Goal: Find specific page/section: Find specific page/section

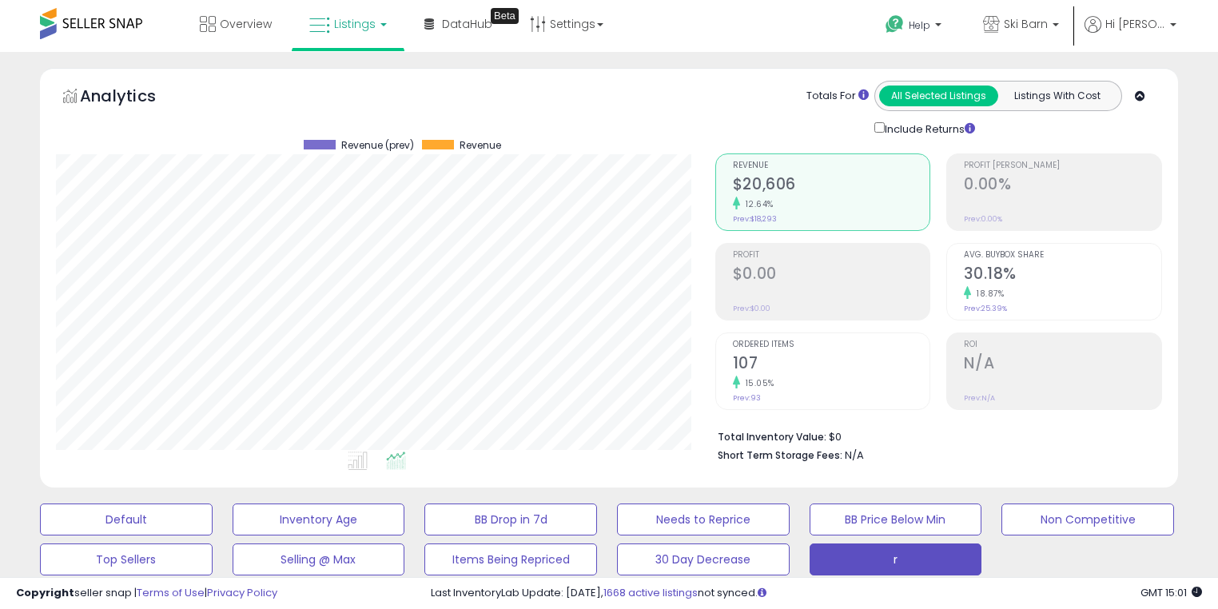
select select "**"
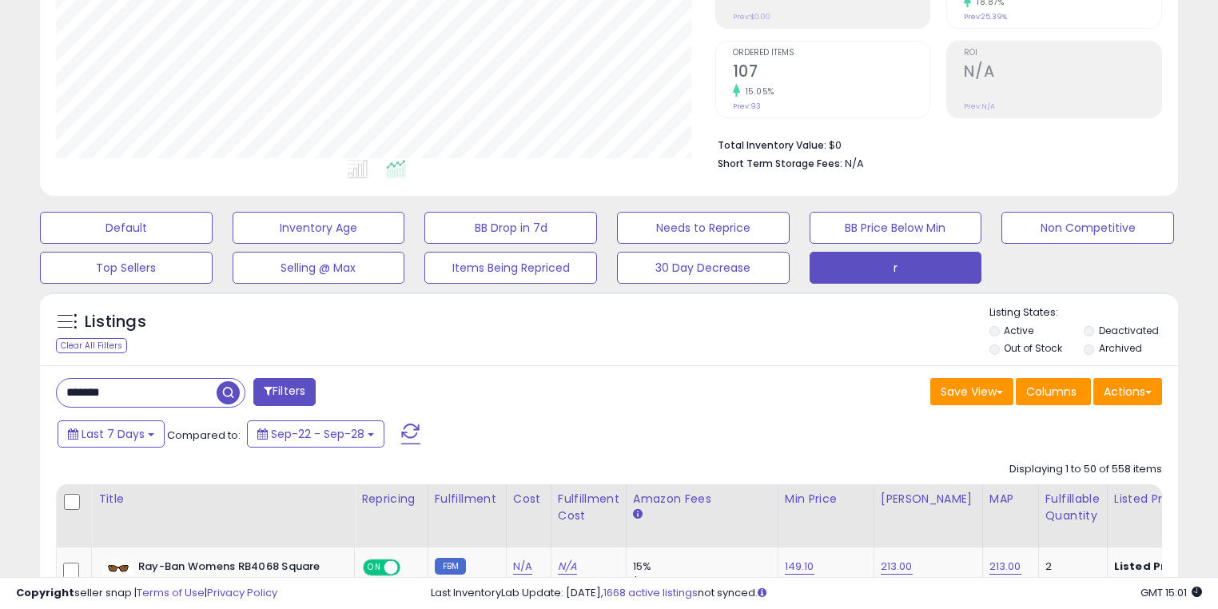
scroll to position [426, 0]
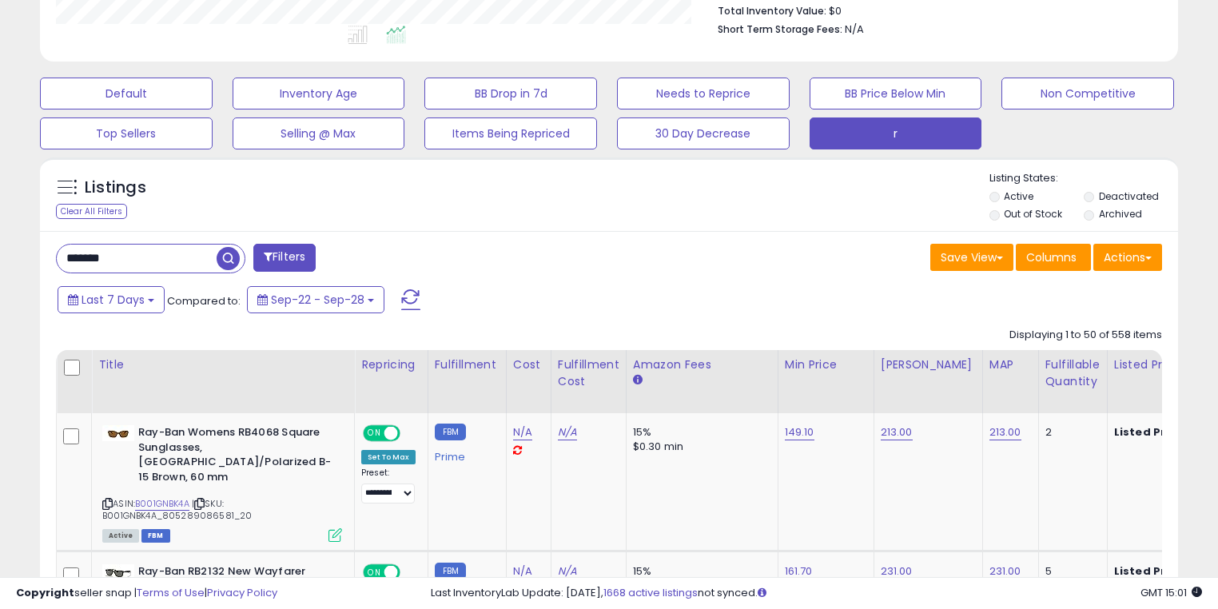
click at [180, 263] on input "*******" at bounding box center [137, 259] width 160 height 28
click at [178, 263] on input "*******" at bounding box center [191, 259] width 268 height 28
click at [179, 263] on input "*******" at bounding box center [191, 259] width 268 height 28
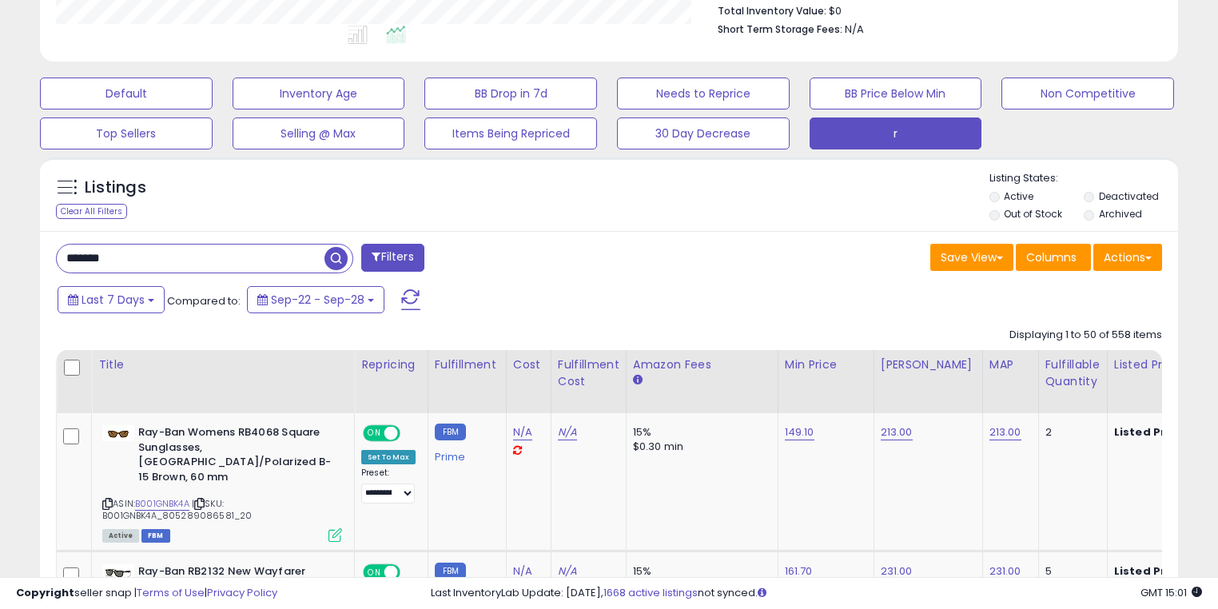
click at [179, 263] on input "*******" at bounding box center [191, 259] width 268 height 28
type input "******"
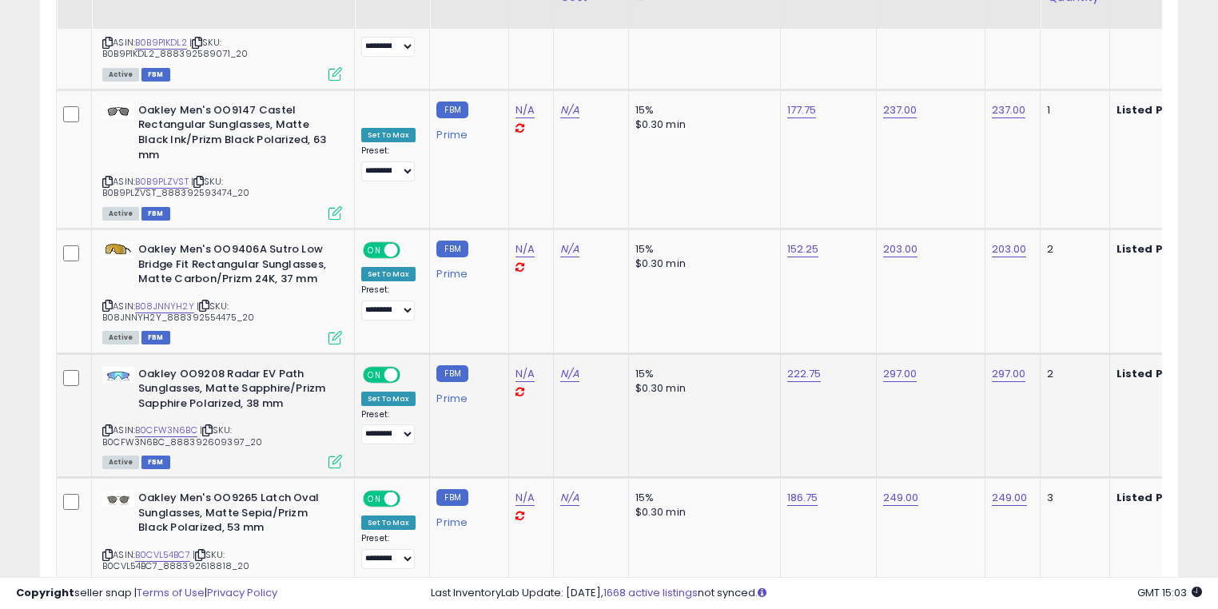
scroll to position [6547, 0]
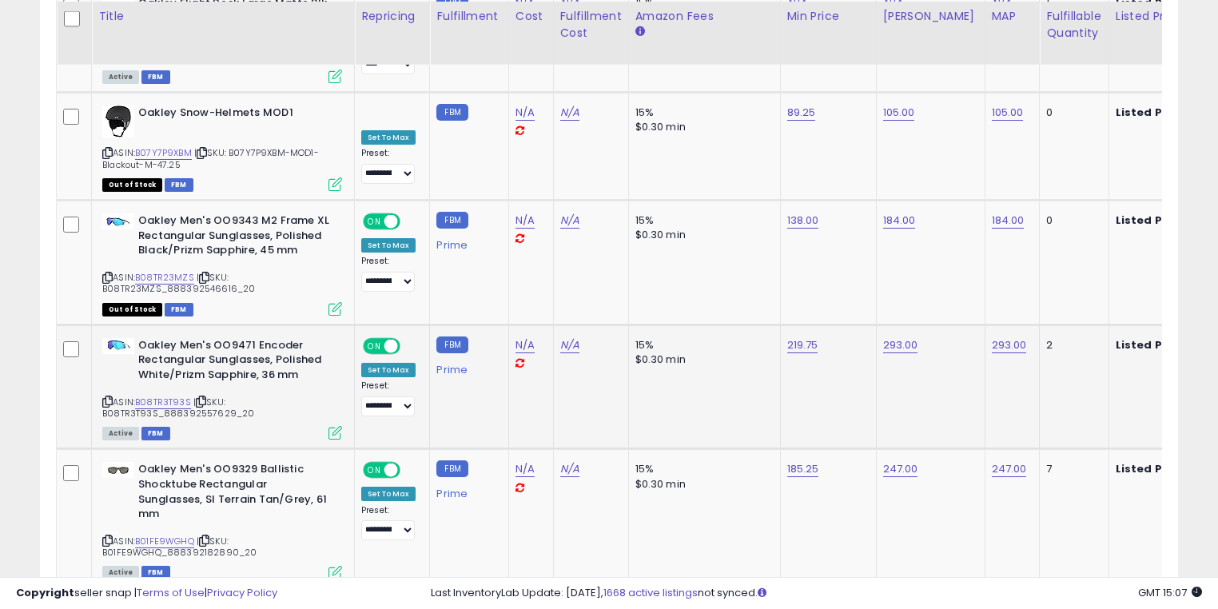
scroll to position [6558, 0]
click at [1034, 605] on link "3" at bounding box center [1038, 618] width 27 height 27
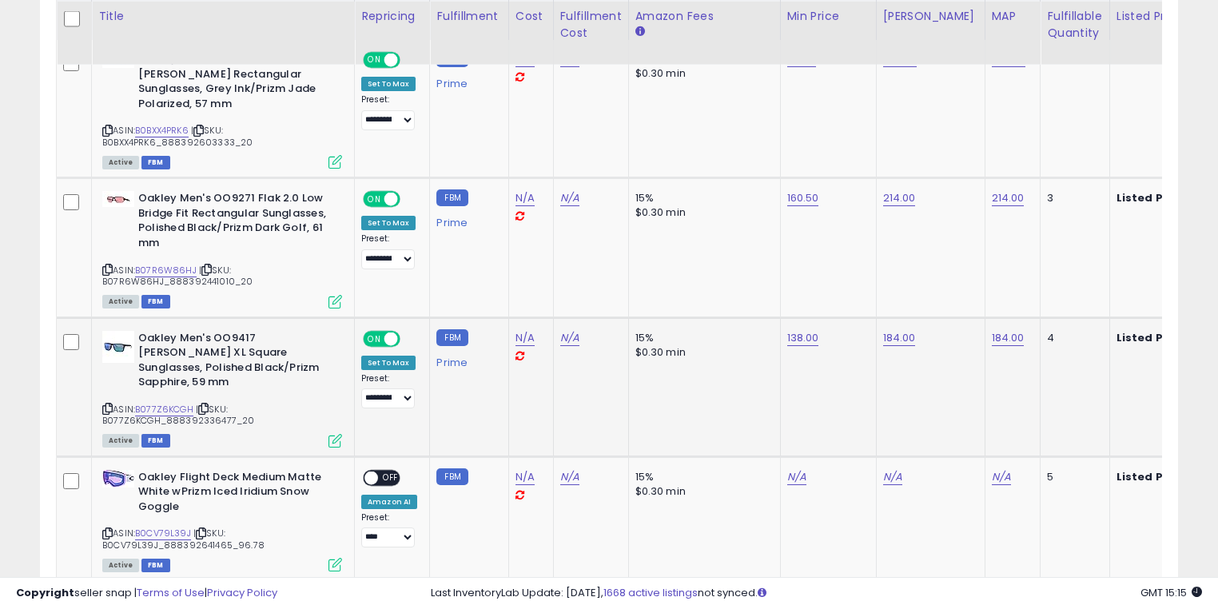
scroll to position [805, 0]
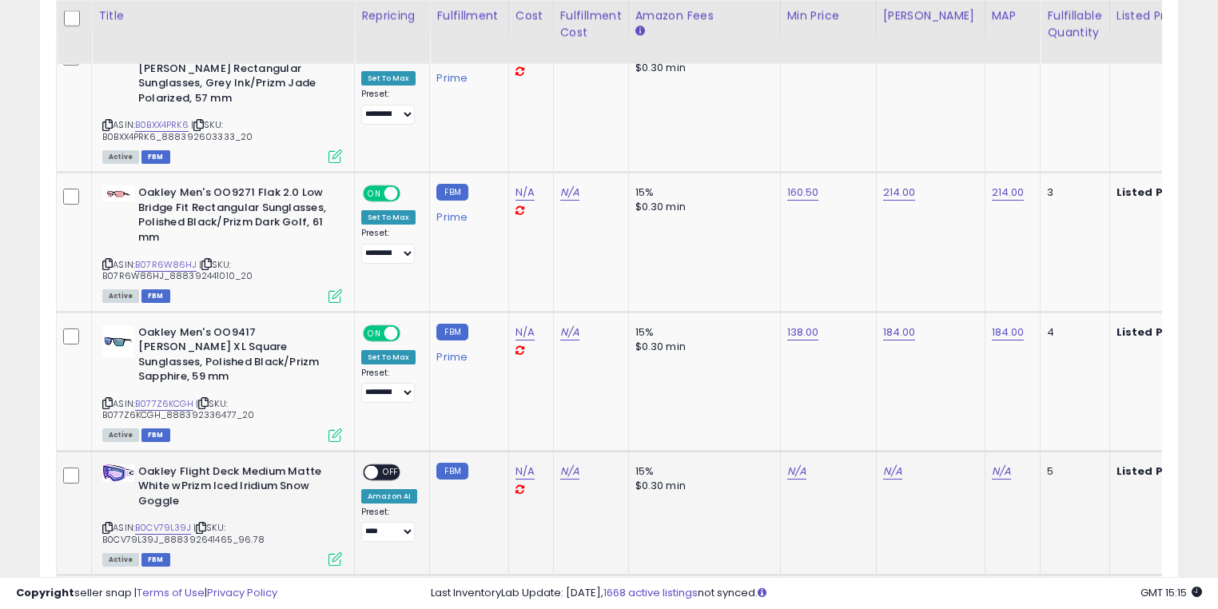
drag, startPoint x: 186, startPoint y: 469, endPoint x: 139, endPoint y: 432, distance: 60.3
click at [139, 451] on td "Oakley Flight Deck Medium Matte White wPrizm Iced Iridium Snow Goggle ASIN: B0C…" at bounding box center [223, 513] width 263 height 125
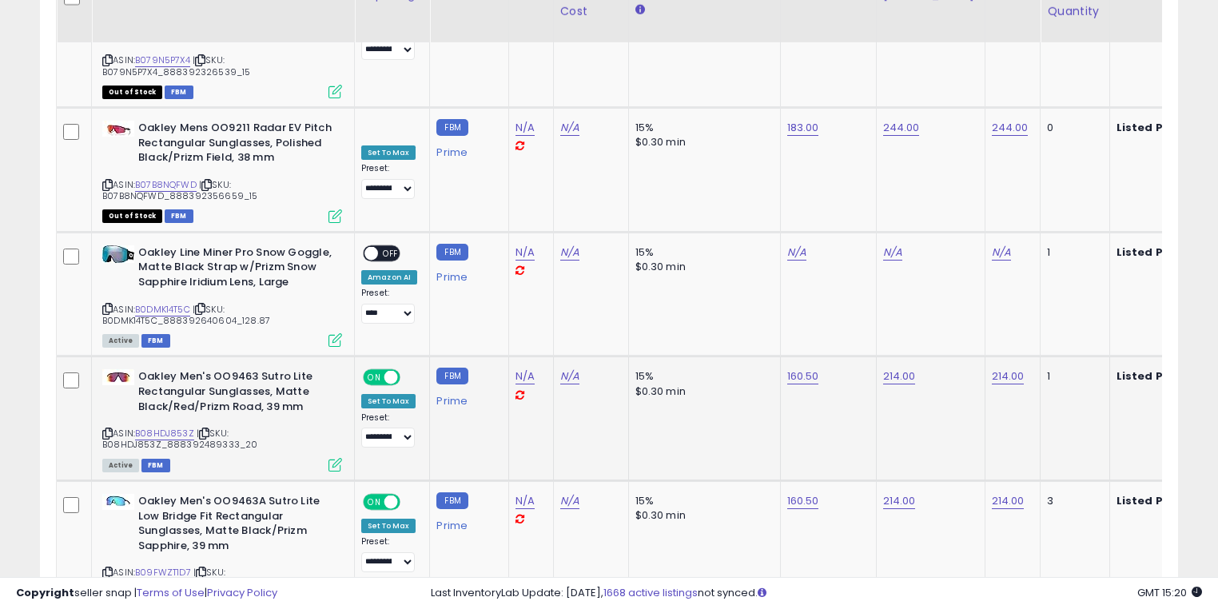
scroll to position [6797, 0]
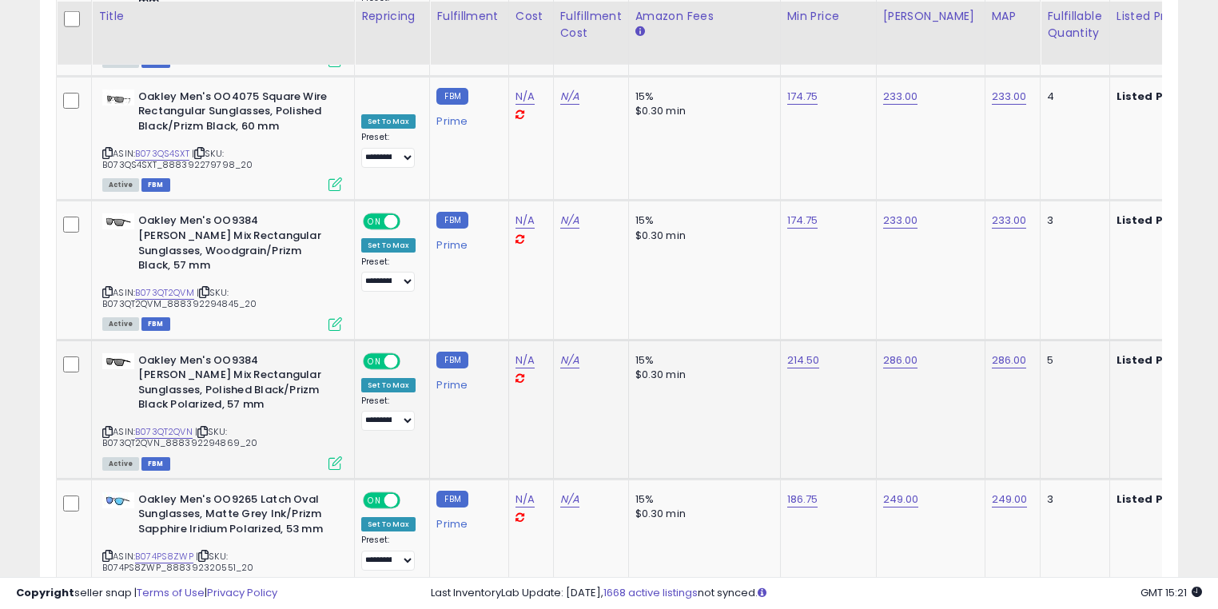
scroll to position [6560, 0]
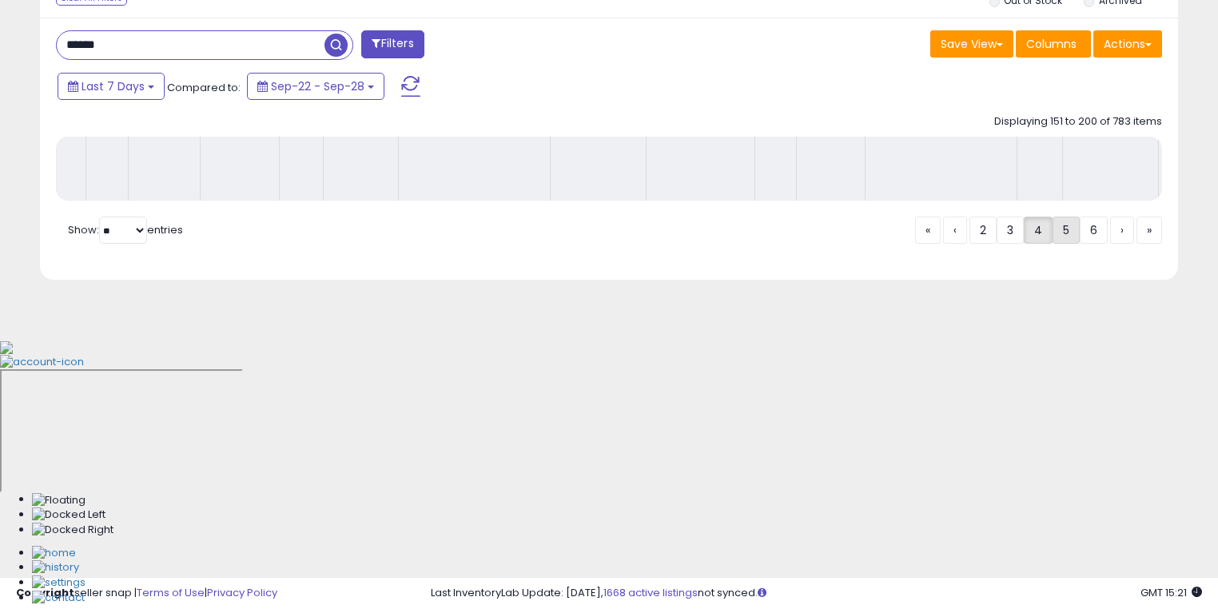
scroll to position [378, 0]
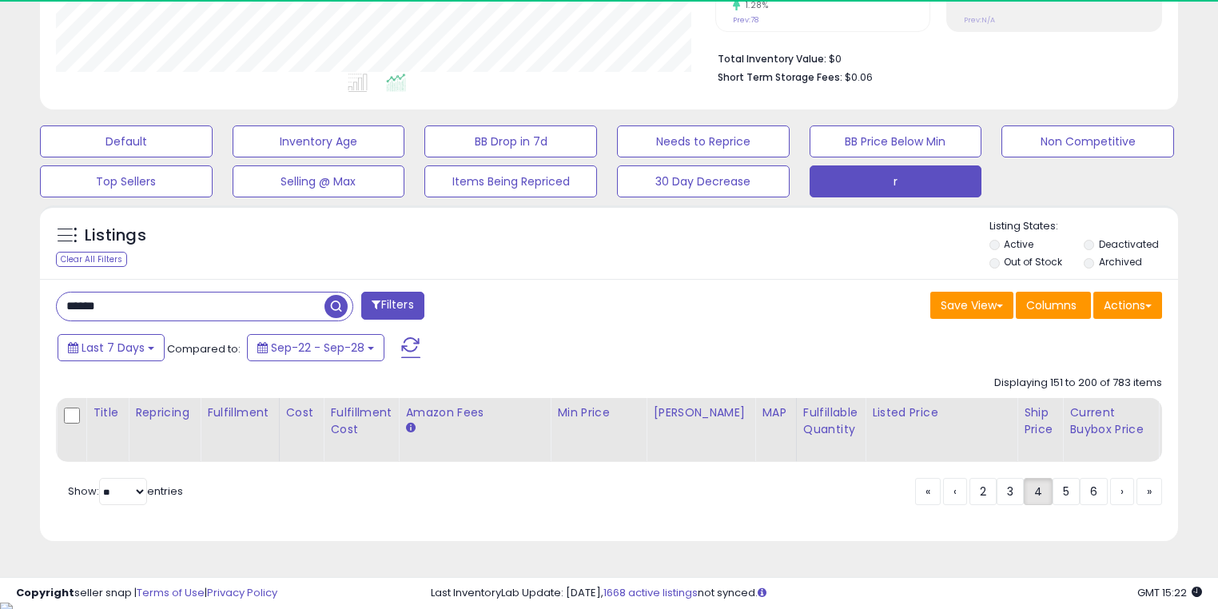
click at [560, 256] on div "Listings Clear All Filters Listing States:" at bounding box center [609, 246] width 1138 height 54
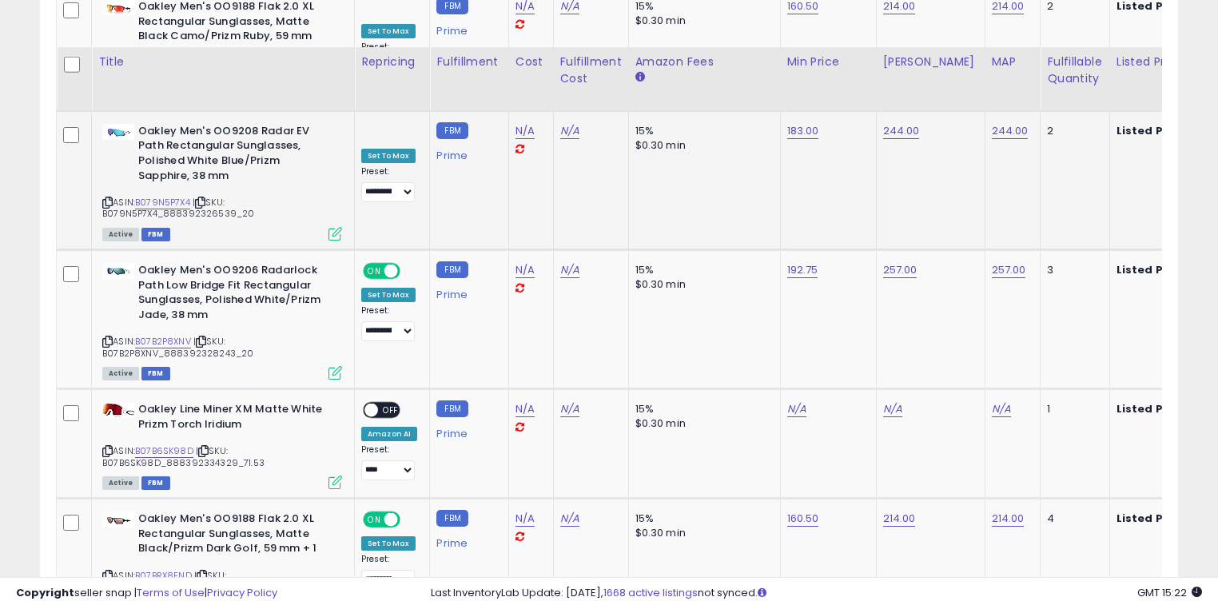
scroll to position [2510, 0]
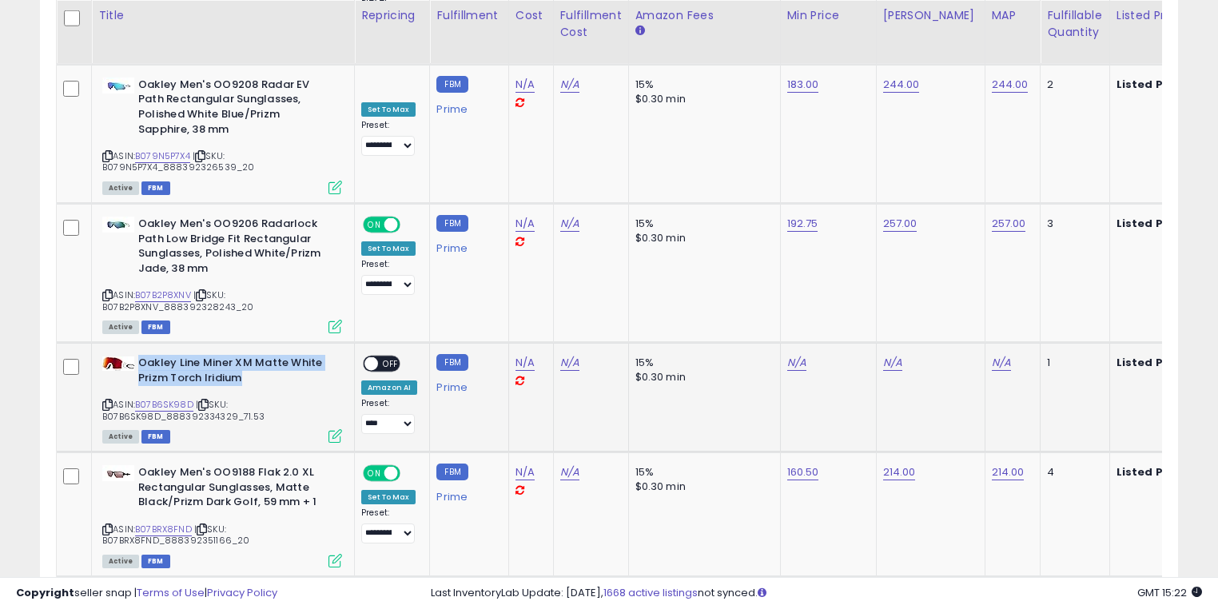
drag, startPoint x: 211, startPoint y: 320, endPoint x: 141, endPoint y: 308, distance: 71.3
click at [141, 356] on b "Oakley Line Miner XM Matte White Prizm Torch Iridium" at bounding box center [235, 373] width 194 height 34
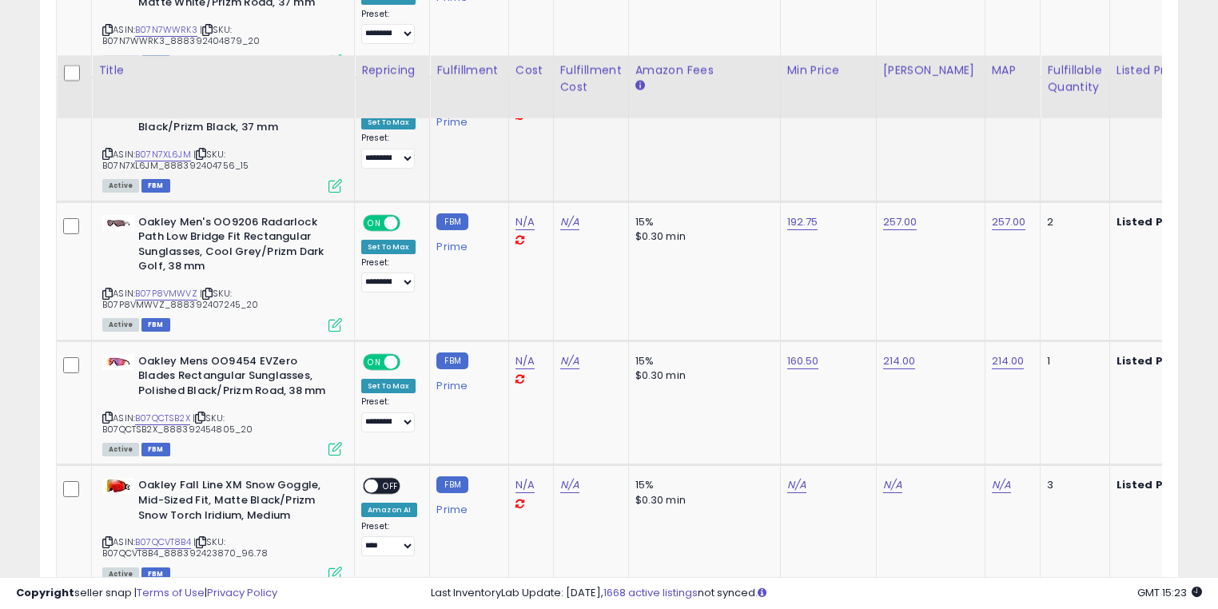
scroll to position [4854, 0]
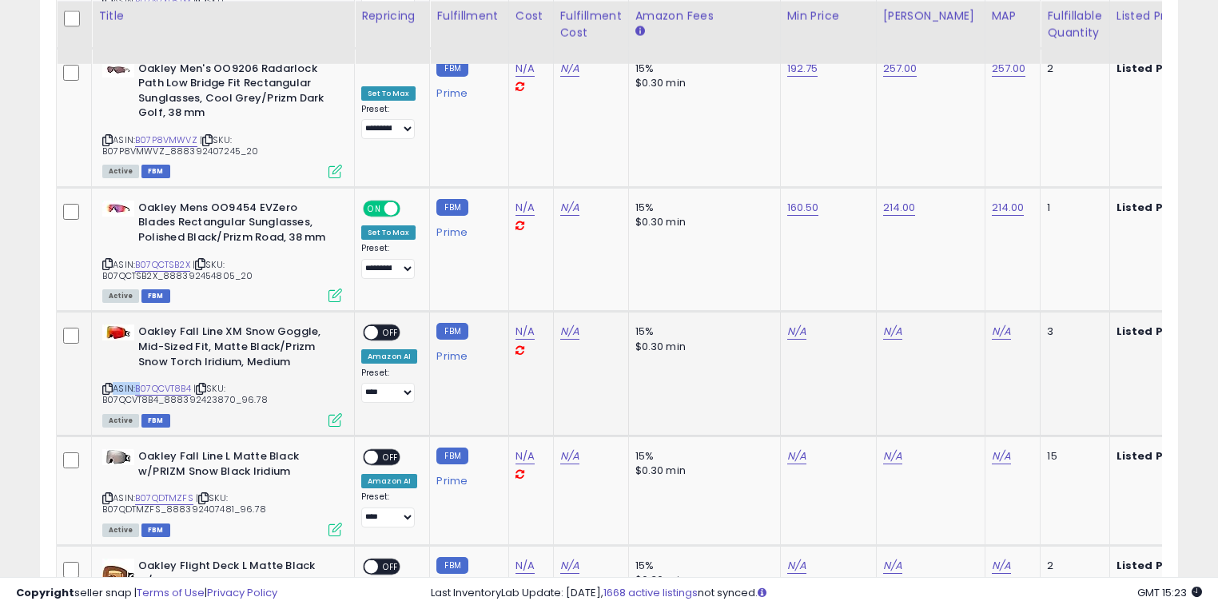
drag, startPoint x: 293, startPoint y: 291, endPoint x: 165, endPoint y: 254, distance: 132.3
click at [143, 312] on td "Oakley Fall Line XM Snow Goggle, Mid-Sized Fit, Matte Black/Prizm Snow Torch Ir…" at bounding box center [223, 374] width 263 height 125
drag, startPoint x: 292, startPoint y: 400, endPoint x: 141, endPoint y: 383, distance: 151.2
click at [141, 449] on b "Oakley Fall Line L Matte Black w/PRIZM Snow Black Iridium" at bounding box center [235, 466] width 194 height 34
click at [337, 449] on div "ASIN: B07QDTMZFS | SKU: B07QDTMZFS_888392407481_96.78 Active FBM" at bounding box center [222, 492] width 240 height 86
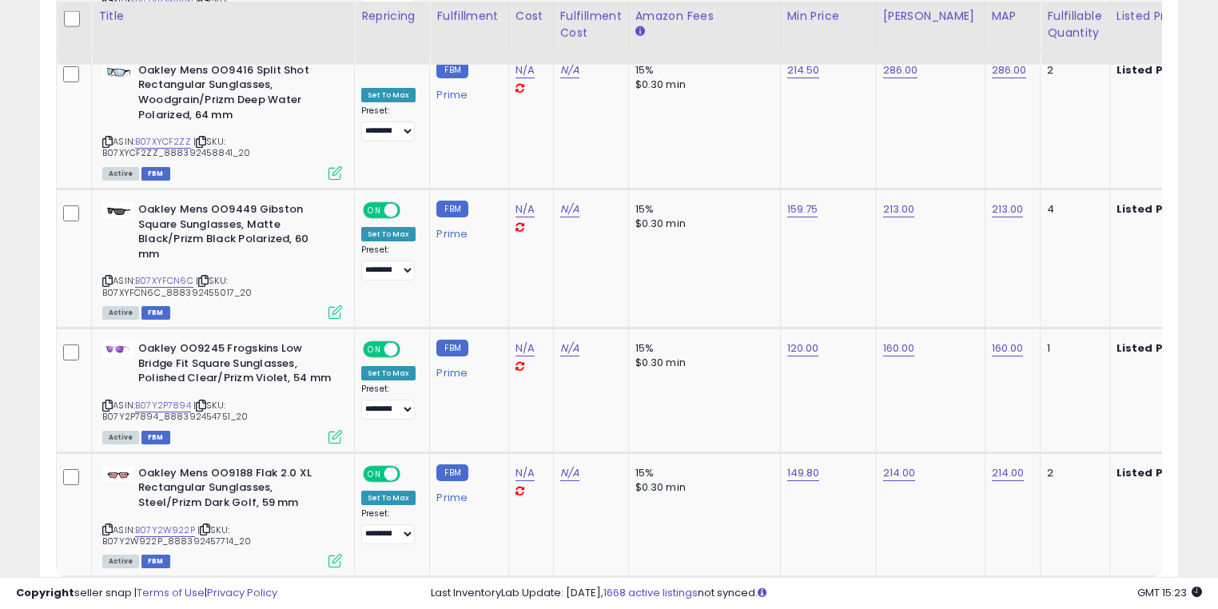
scroll to position [6707, 0]
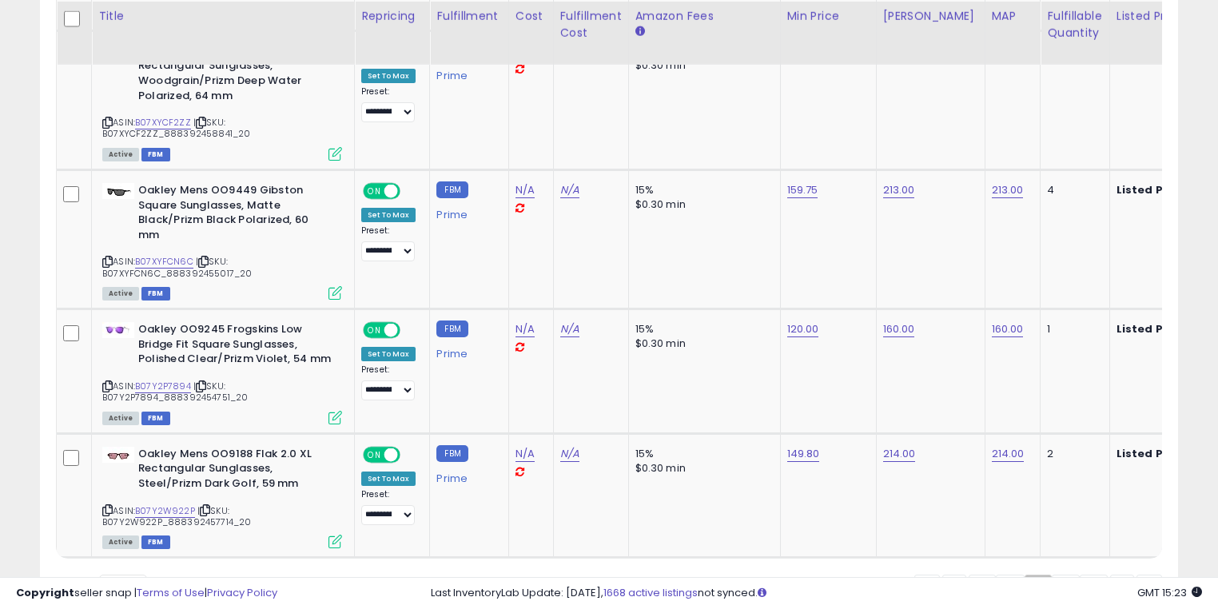
drag, startPoint x: 1065, startPoint y: 502, endPoint x: 1036, endPoint y: 508, distance: 29.5
click at [1061, 575] on link "6" at bounding box center [1066, 588] width 28 height 27
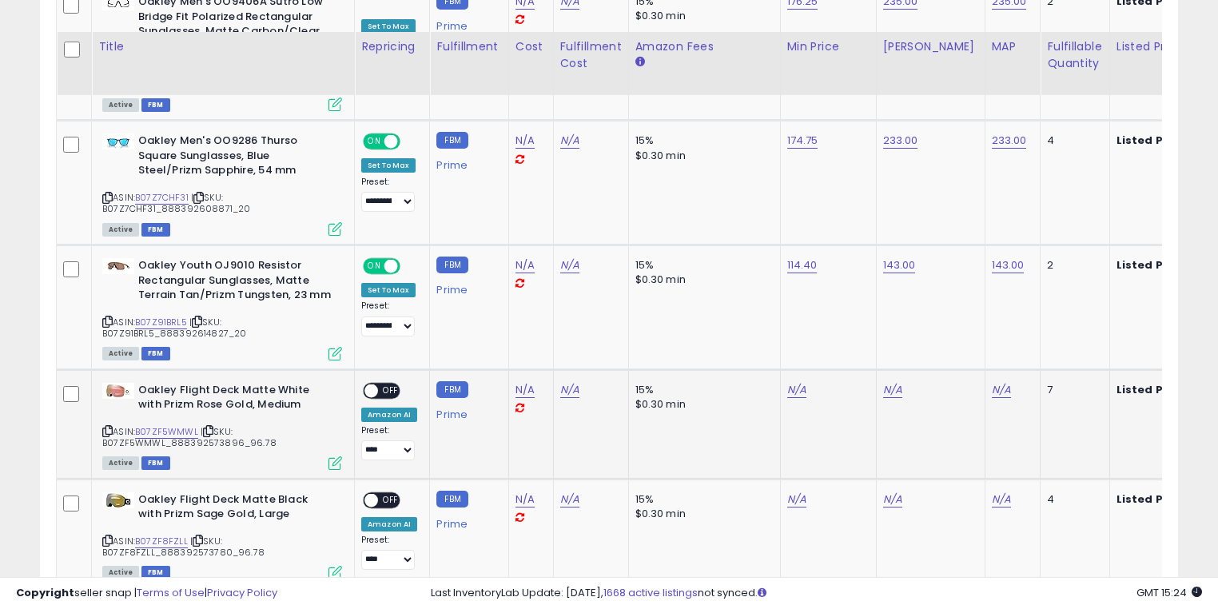
scroll to position [1337, 0]
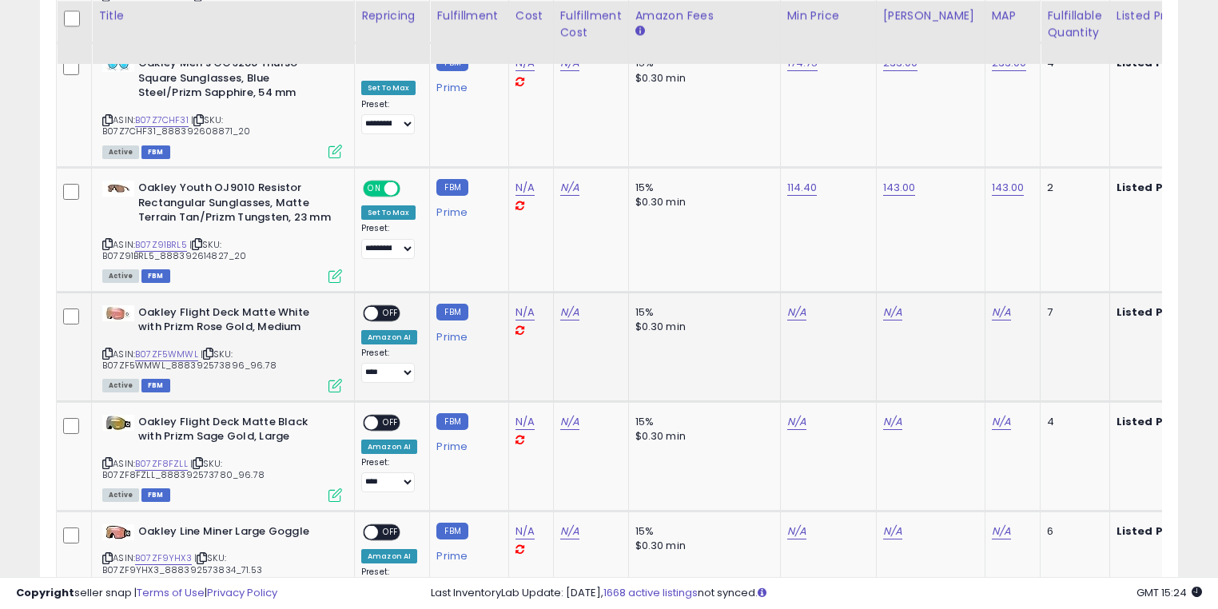
drag, startPoint x: 137, startPoint y: 297, endPoint x: 277, endPoint y: 326, distance: 143.0
click at [285, 319] on td "Oakley Flight Deck Matte White with Prizm Rose Gold, Medium ASIN: B07ZF5WMWL | …" at bounding box center [223, 346] width 263 height 109
drag, startPoint x: 141, startPoint y: 417, endPoint x: 265, endPoint y: 440, distance: 126.8
click at [265, 440] on b "Oakley Flight Deck Matte Black with Prizm Sage Gold, Large" at bounding box center [235, 432] width 194 height 34
click at [274, 444] on b "Oakley Flight Deck Matte Black with Prizm Sage Gold, Large" at bounding box center [235, 432] width 194 height 34
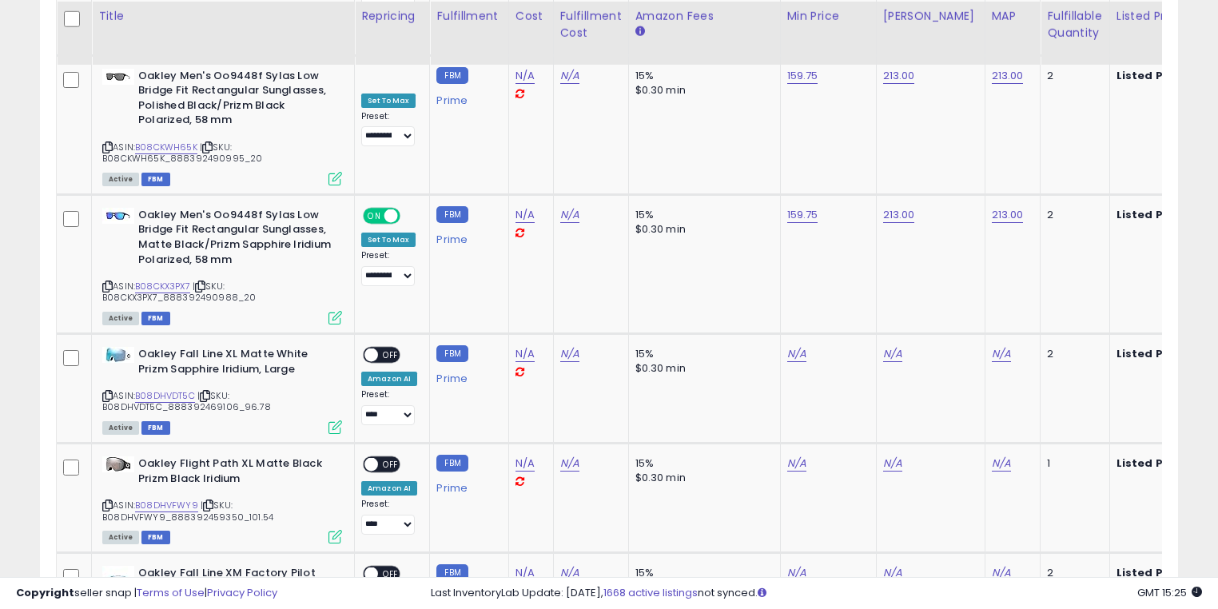
scroll to position [5707, 0]
drag, startPoint x: 137, startPoint y: 256, endPoint x: 301, endPoint y: 275, distance: 165.0
click at [301, 346] on b "Oakley Fall Line XL Matte White Prizm Sapphire Iridium, Large" at bounding box center [235, 363] width 194 height 34
click at [305, 346] on b "Oakley Fall Line XL Matte White Prizm Sapphire Iridium, Large" at bounding box center [235, 363] width 194 height 34
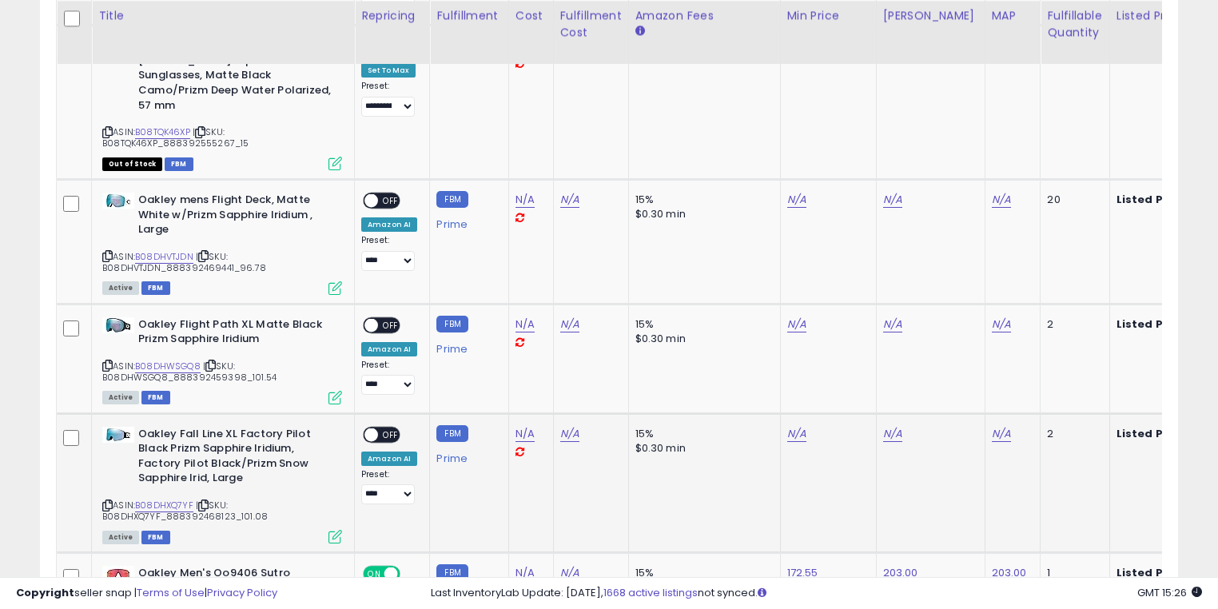
scroll to position [6556, 0]
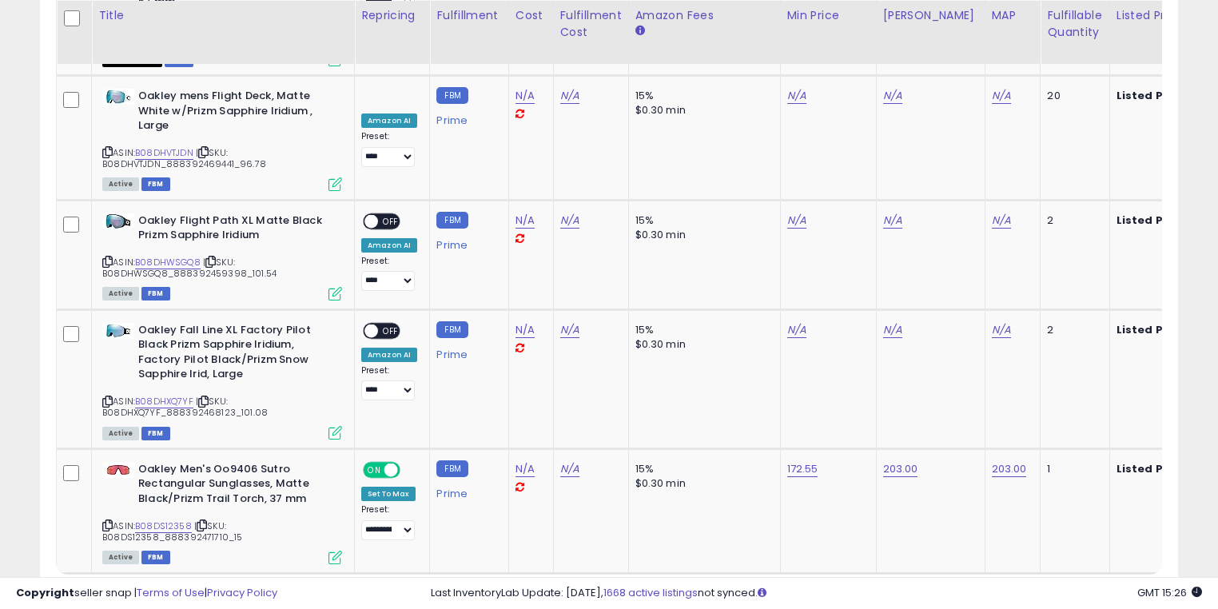
click at [1068, 591] on link "7" at bounding box center [1066, 604] width 28 height 27
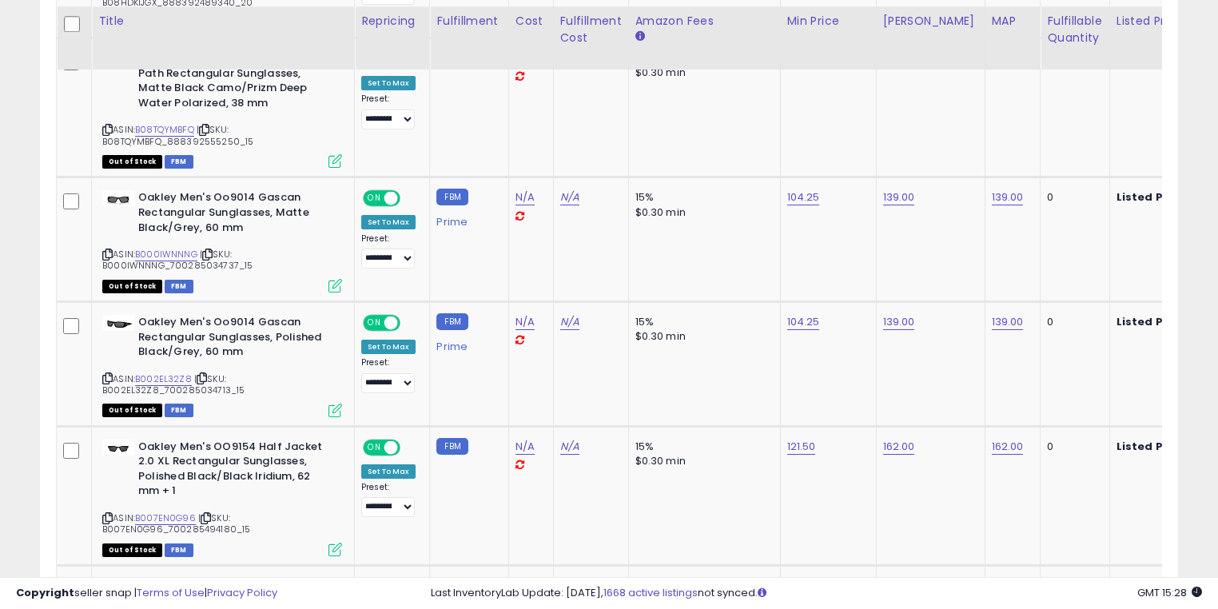
scroll to position [1977, 0]
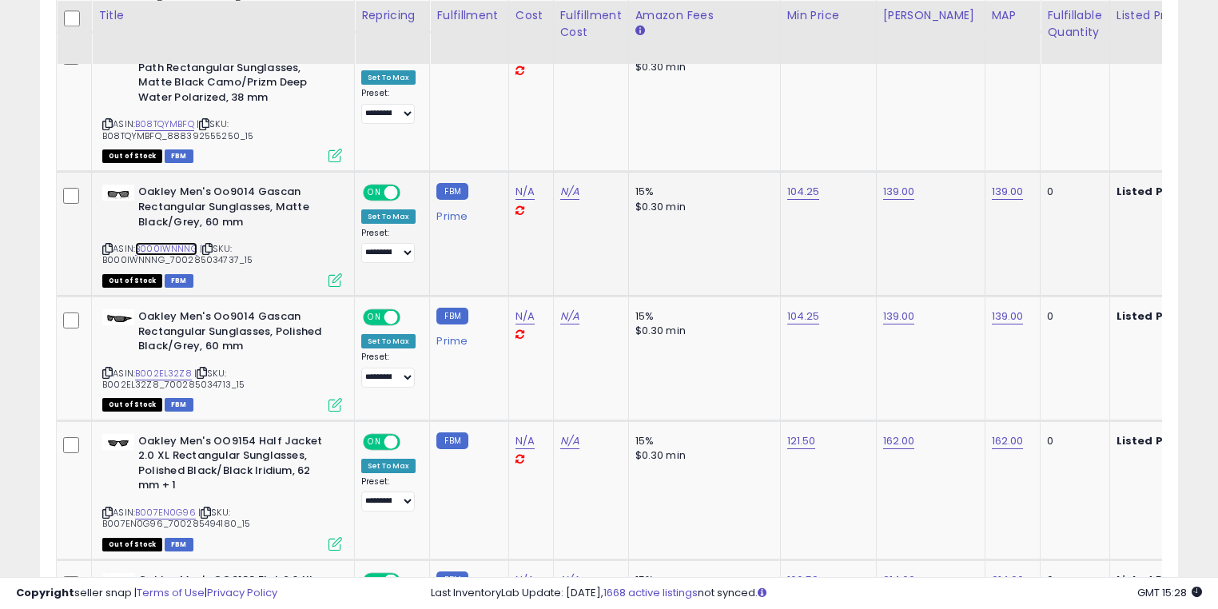
click at [166, 242] on link "B000IWNNNG" at bounding box center [166, 249] width 62 height 14
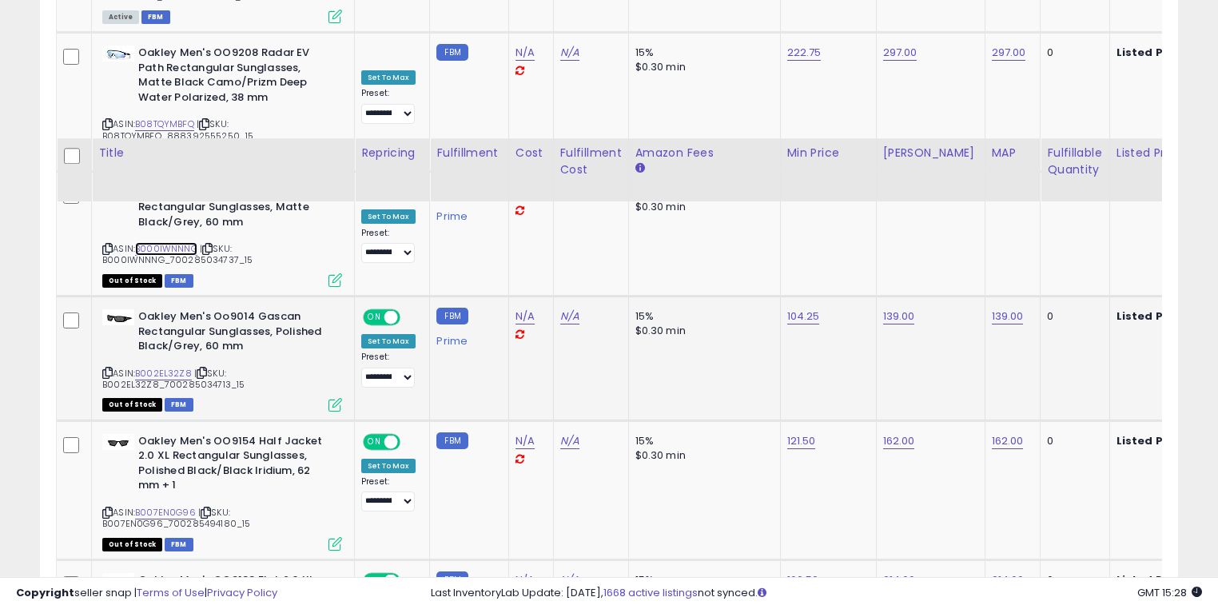
scroll to position [2190, 0]
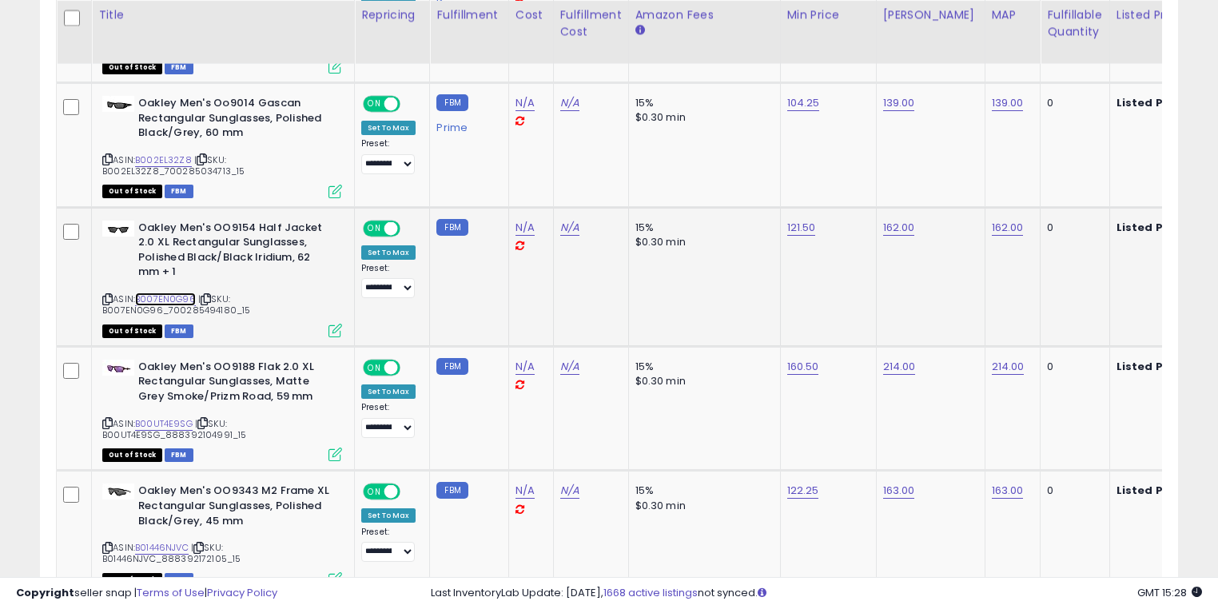
click at [175, 293] on link "B007EN0G96" at bounding box center [165, 300] width 61 height 14
click at [178, 420] on link "B00UT4E9SG" at bounding box center [164, 424] width 58 height 14
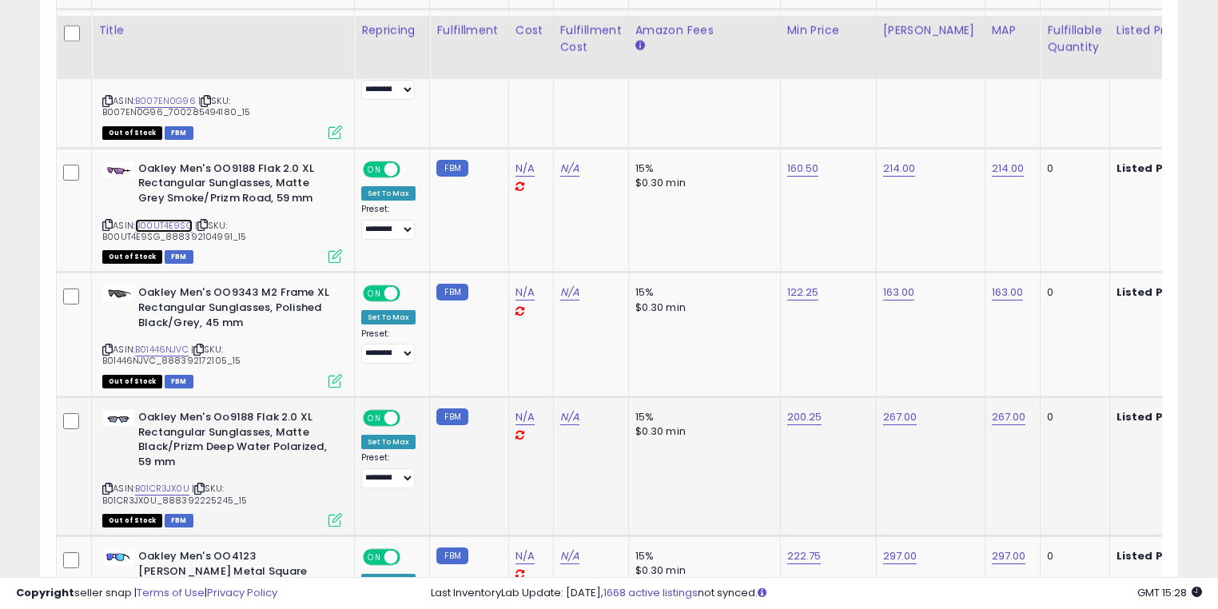
scroll to position [2403, 0]
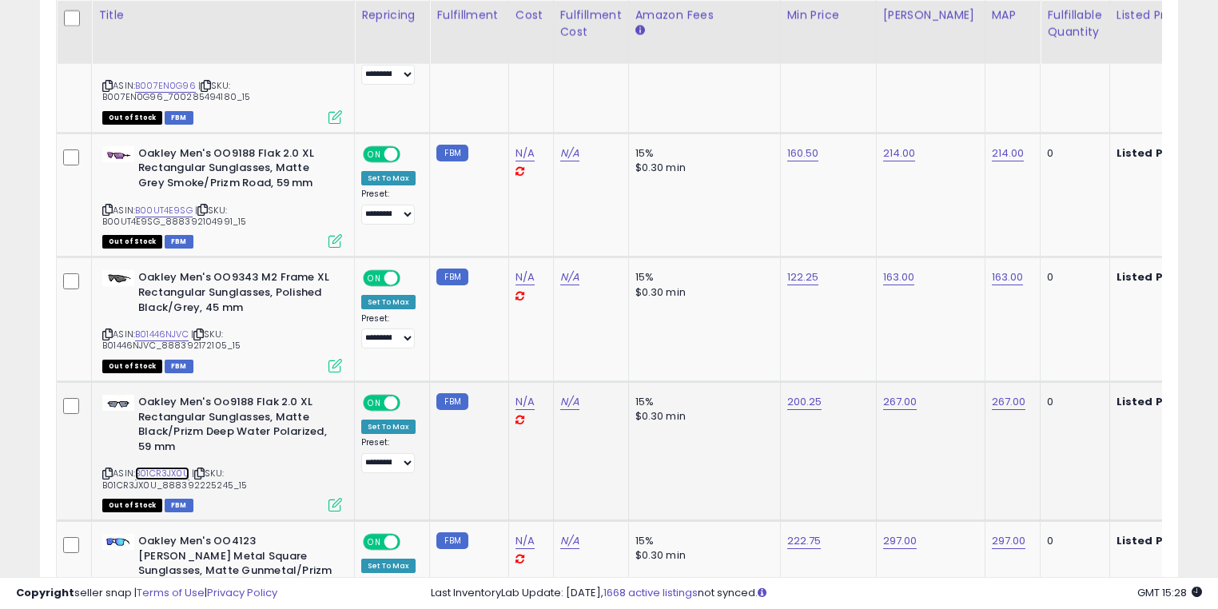
click at [181, 467] on link "B01CR3JX0U" at bounding box center [162, 474] width 54 height 14
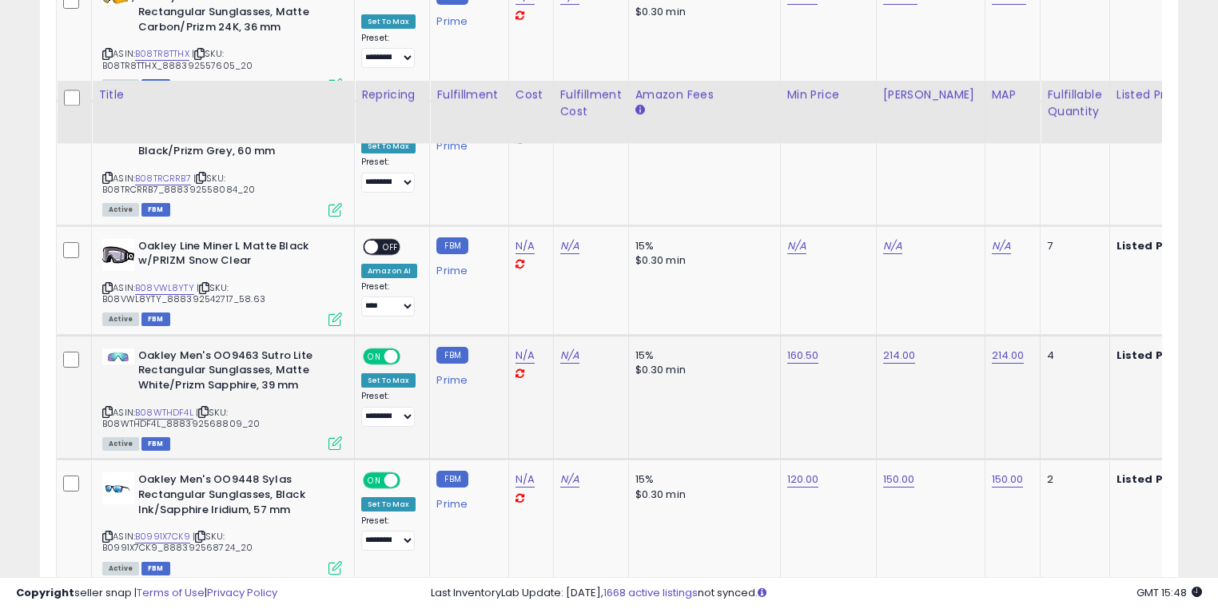
scroll to position [5067, 0]
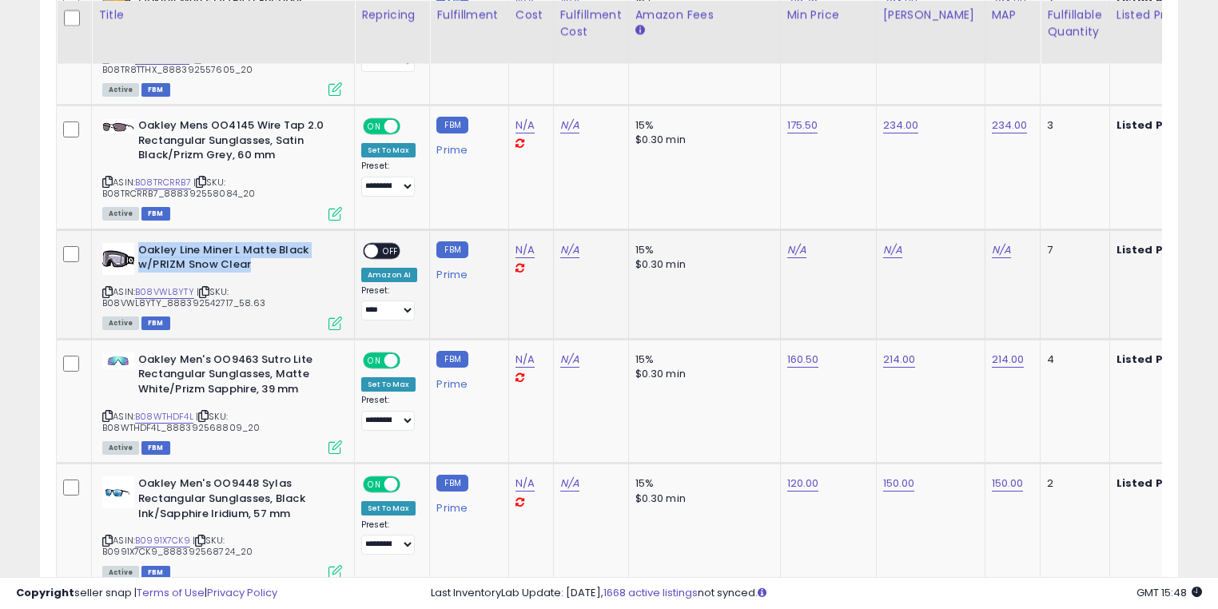
drag, startPoint x: 256, startPoint y: 240, endPoint x: 141, endPoint y: 214, distance: 117.9
click at [141, 243] on b "Oakley Line Miner L Matte Black w/PRIZM Snow Clear" at bounding box center [235, 260] width 194 height 34
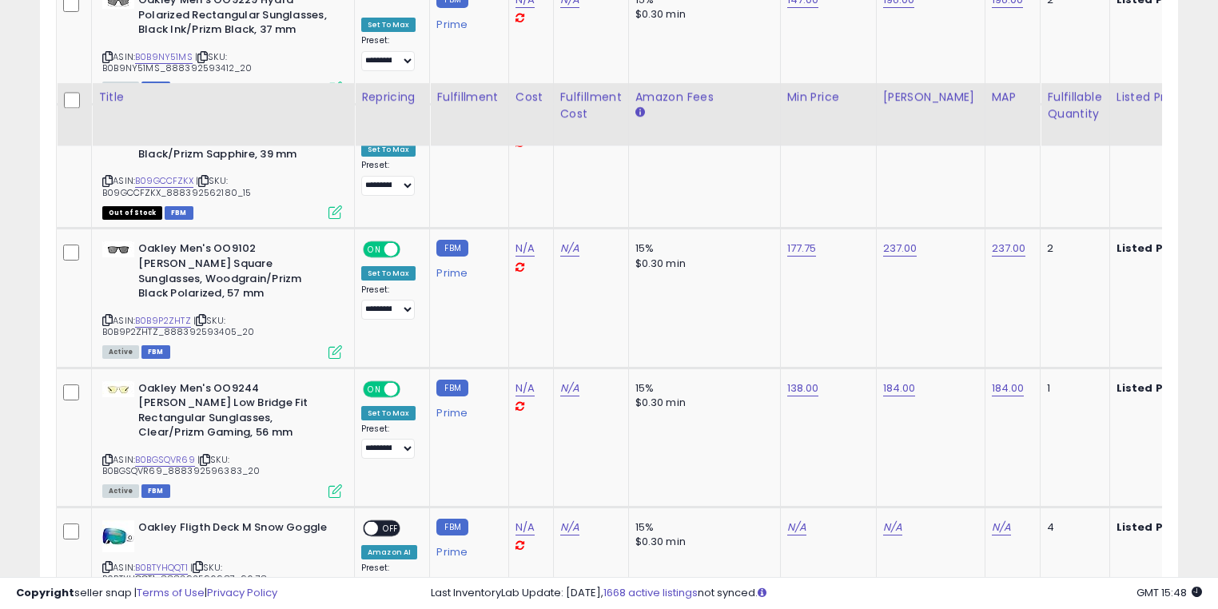
scroll to position [6692, 0]
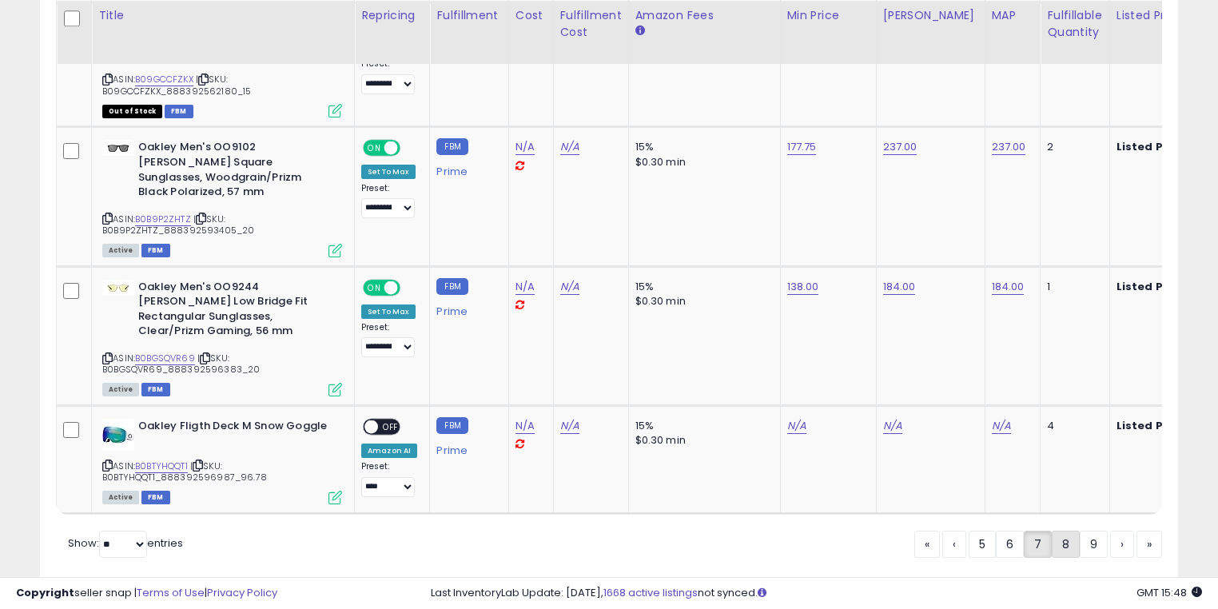
click at [1061, 531] on link "8" at bounding box center [1066, 544] width 28 height 27
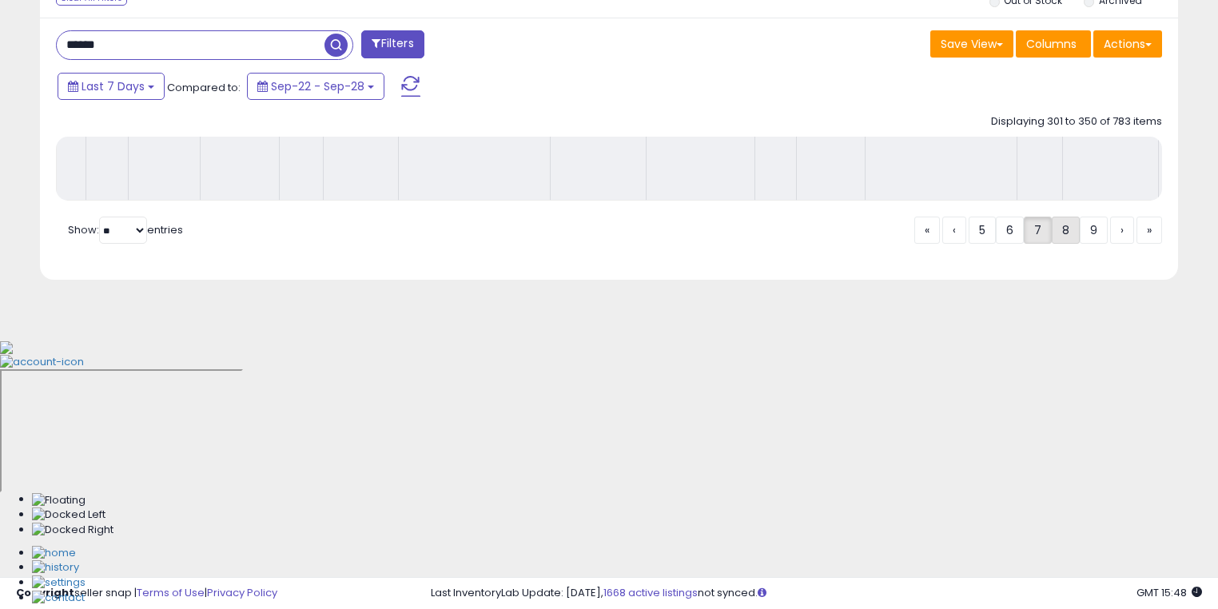
scroll to position [378, 0]
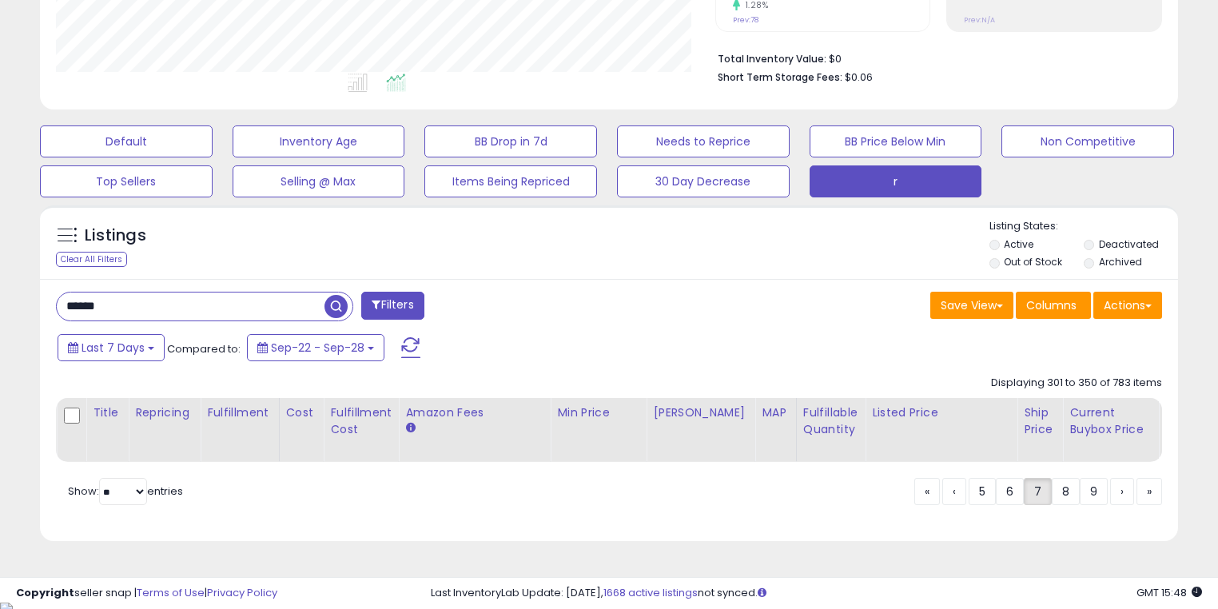
click at [586, 297] on div "****** Filters" at bounding box center [326, 308] width 565 height 32
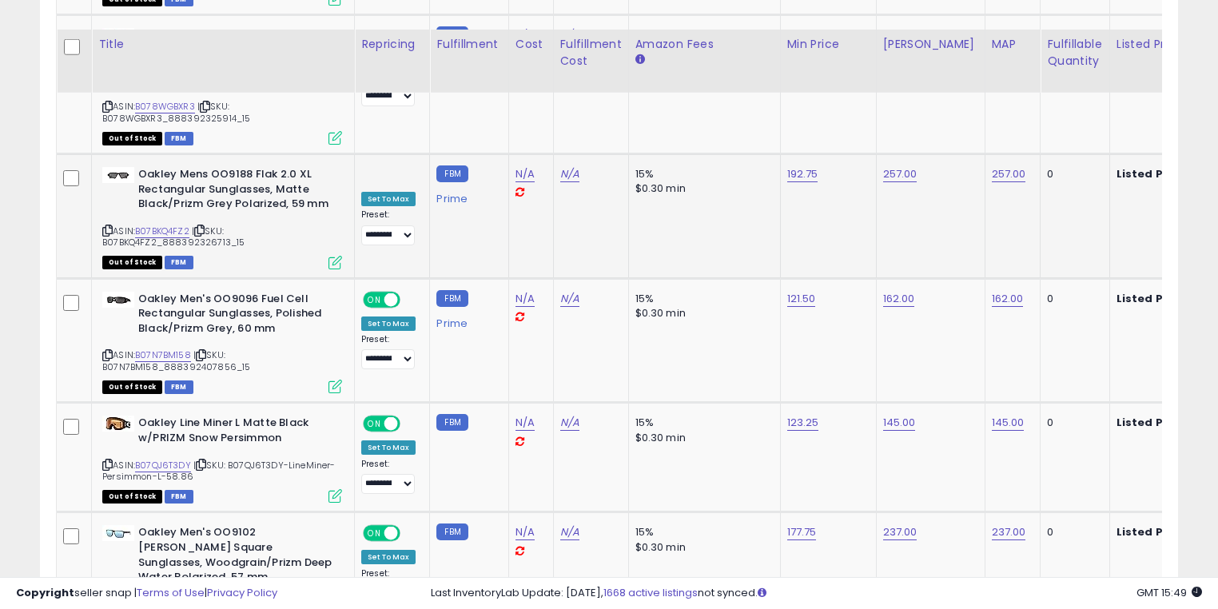
scroll to position [6765, 0]
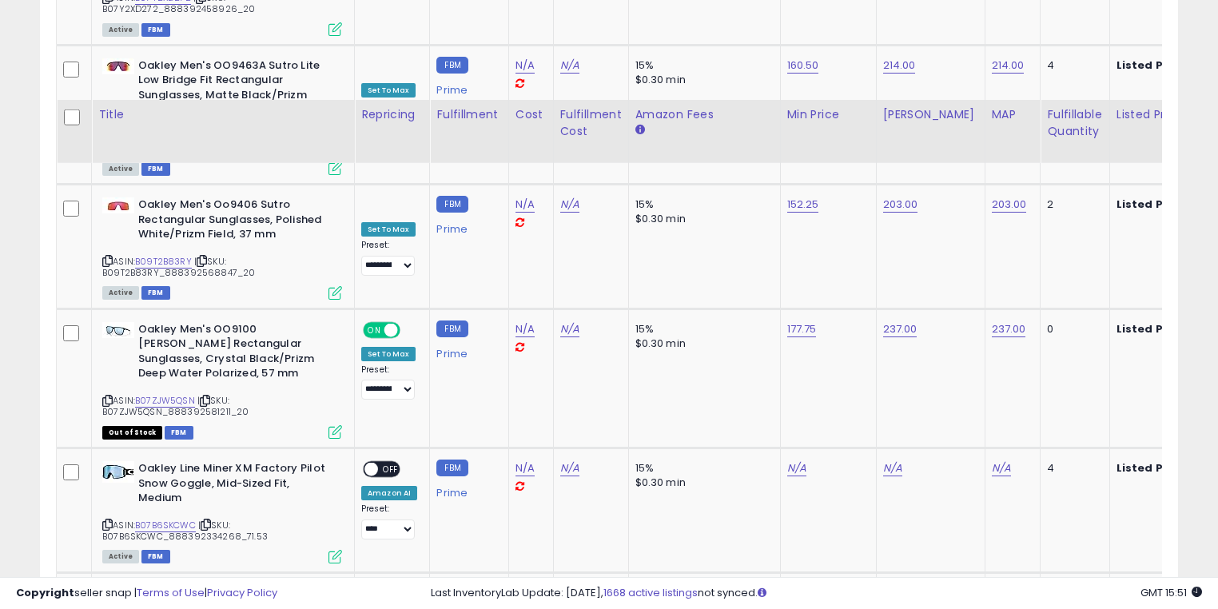
scroll to position [4108, 0]
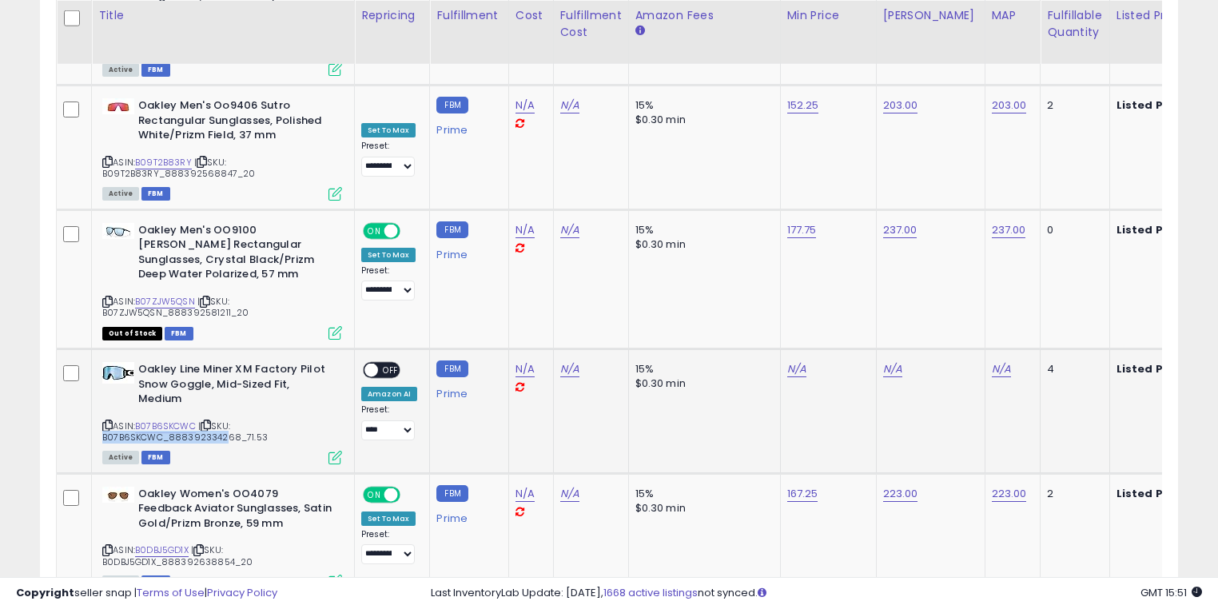
drag, startPoint x: 275, startPoint y: 328, endPoint x: 244, endPoint y: 328, distance: 31.2
click at [212, 362] on div "ASIN: B07B6SKCWC | SKU: B07B6SKCWC_888392334268_71.53 Active FBM" at bounding box center [222, 412] width 240 height 101
click at [277, 362] on div "ASIN: B07B6SKCWC | SKU: B07B6SKCWC_888392334268_71.53 Active FBM" at bounding box center [222, 412] width 240 height 101
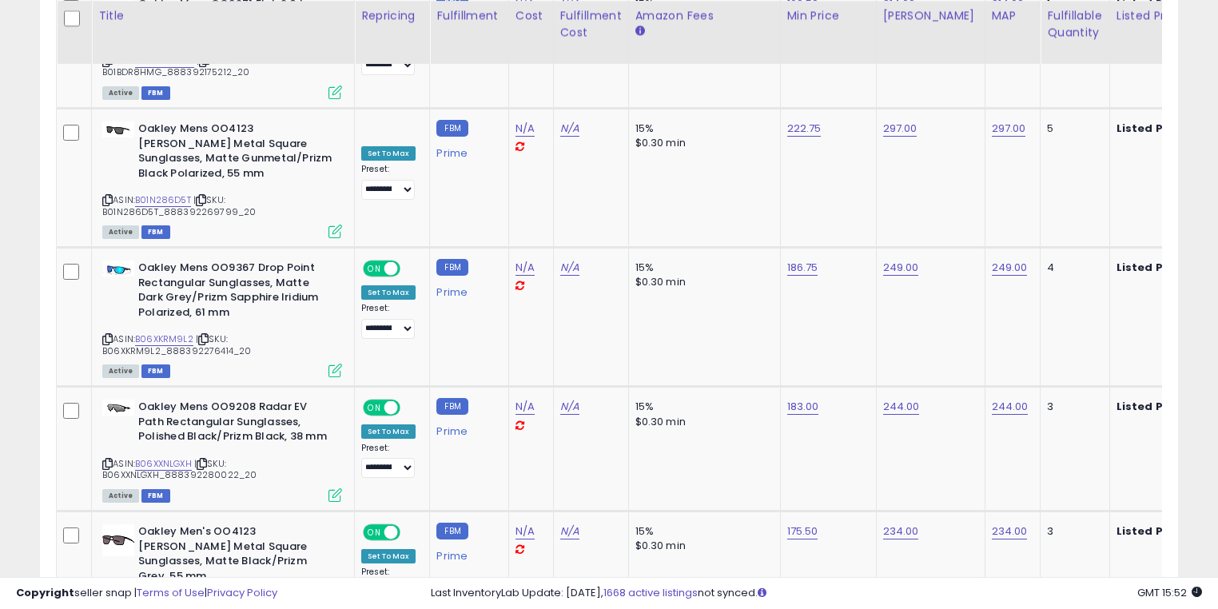
scroll to position [6683, 0]
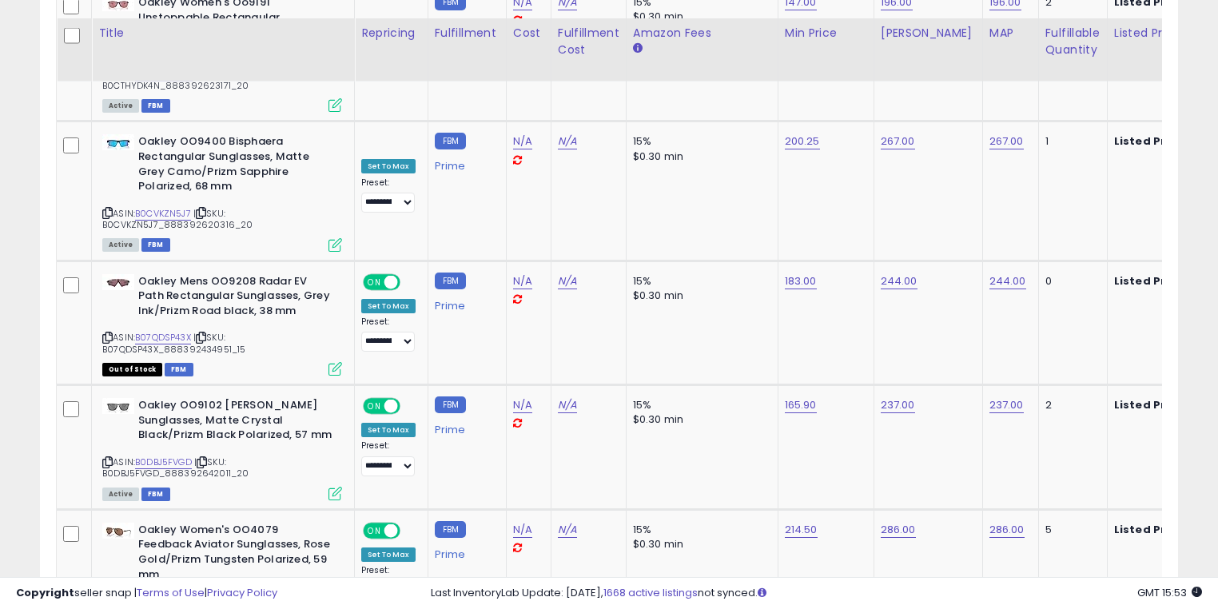
scroll to position [6752, 0]
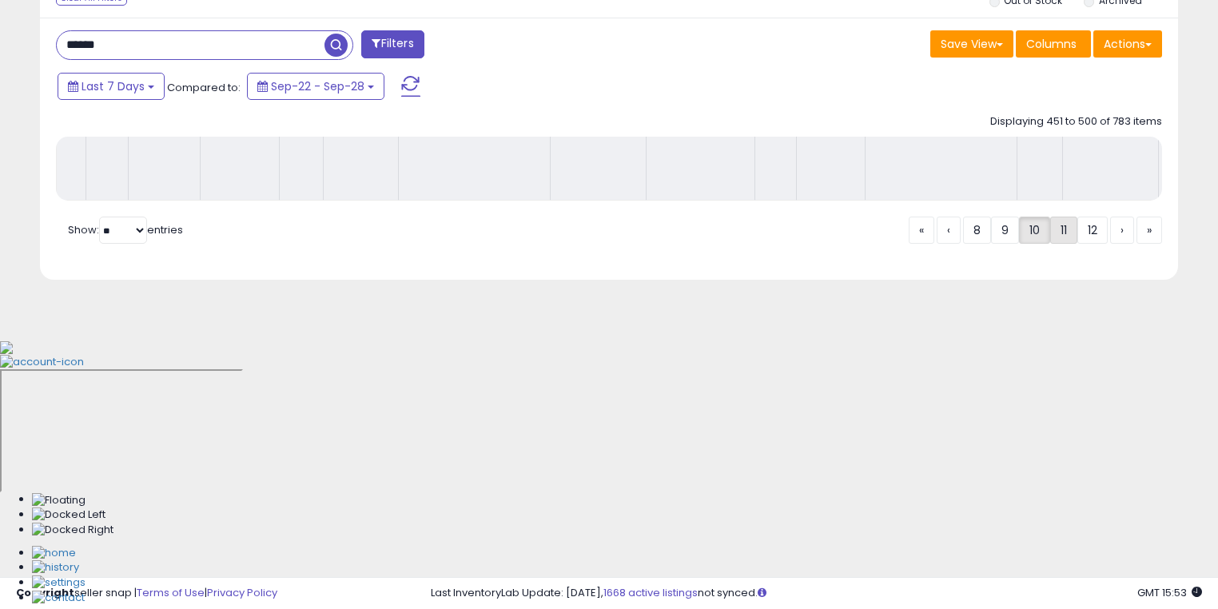
scroll to position [378, 0]
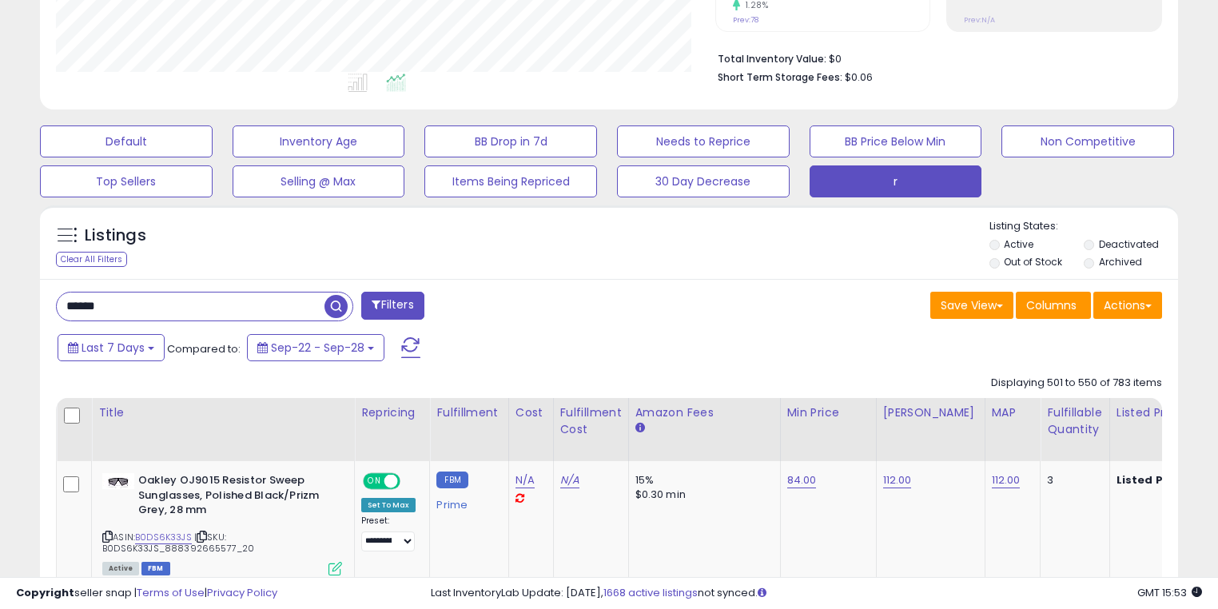
click at [464, 361] on div "Last 7 Days Compared to: Sep-22 - Sep-28" at bounding box center [469, 350] width 830 height 36
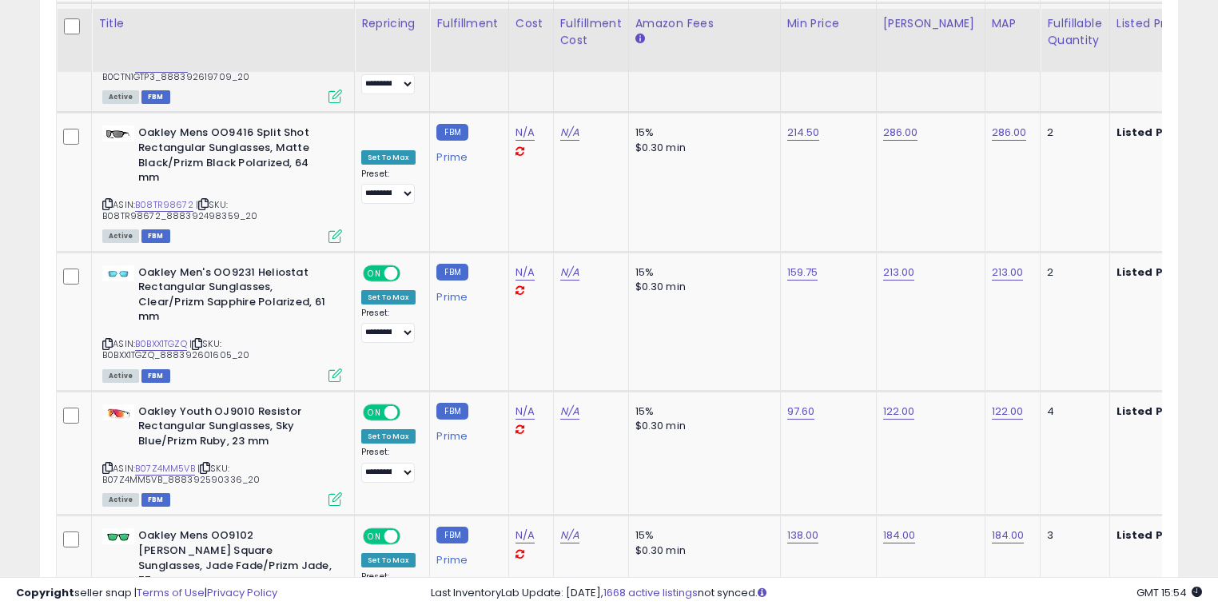
scroll to position [6623, 0]
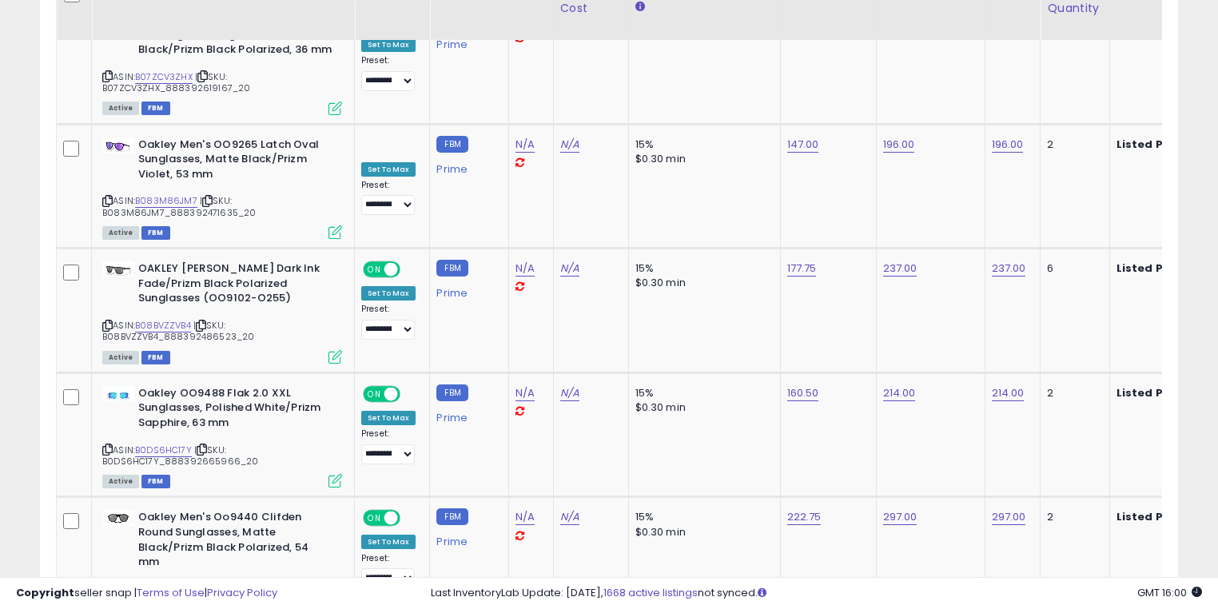
scroll to position [6830, 0]
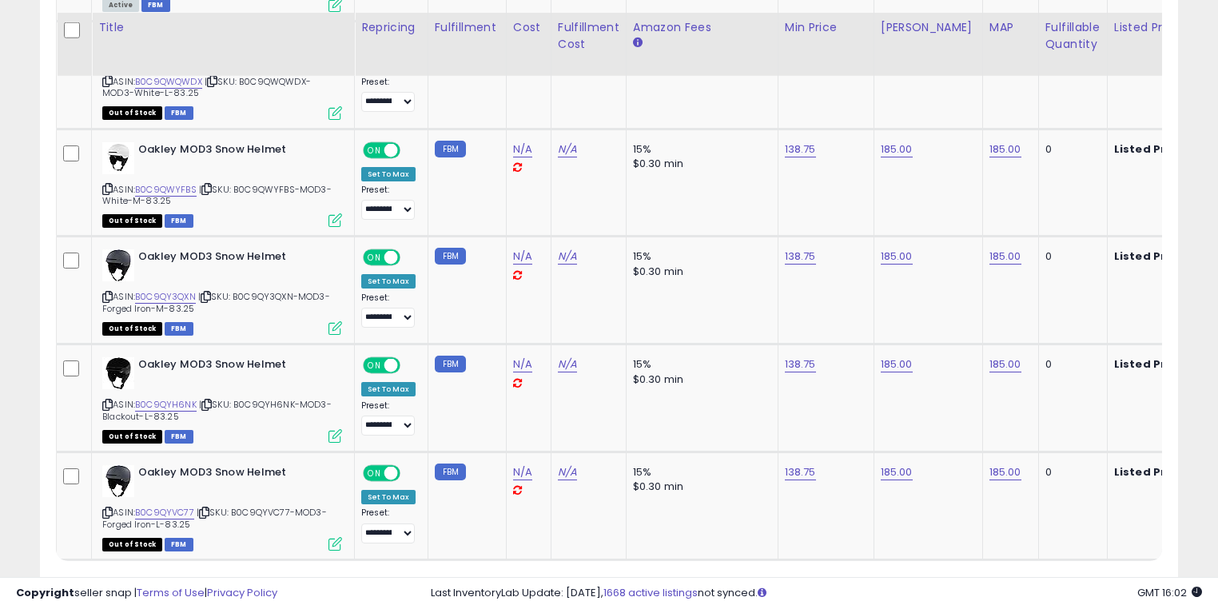
scroll to position [6315, 0]
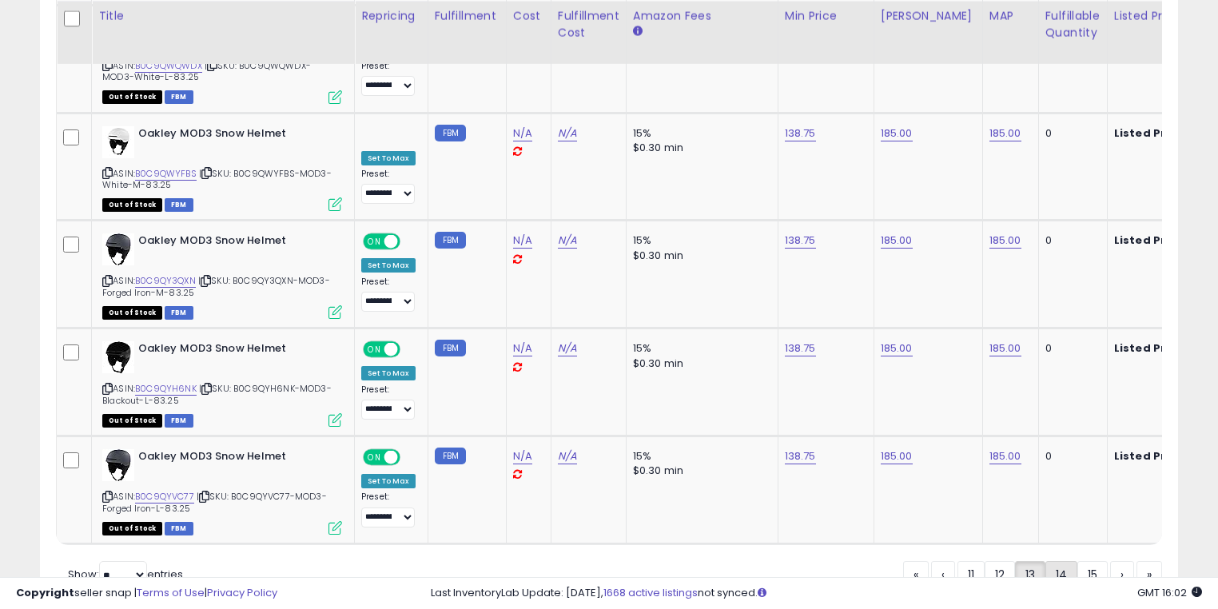
click at [1060, 561] on link "14" at bounding box center [1061, 574] width 32 height 27
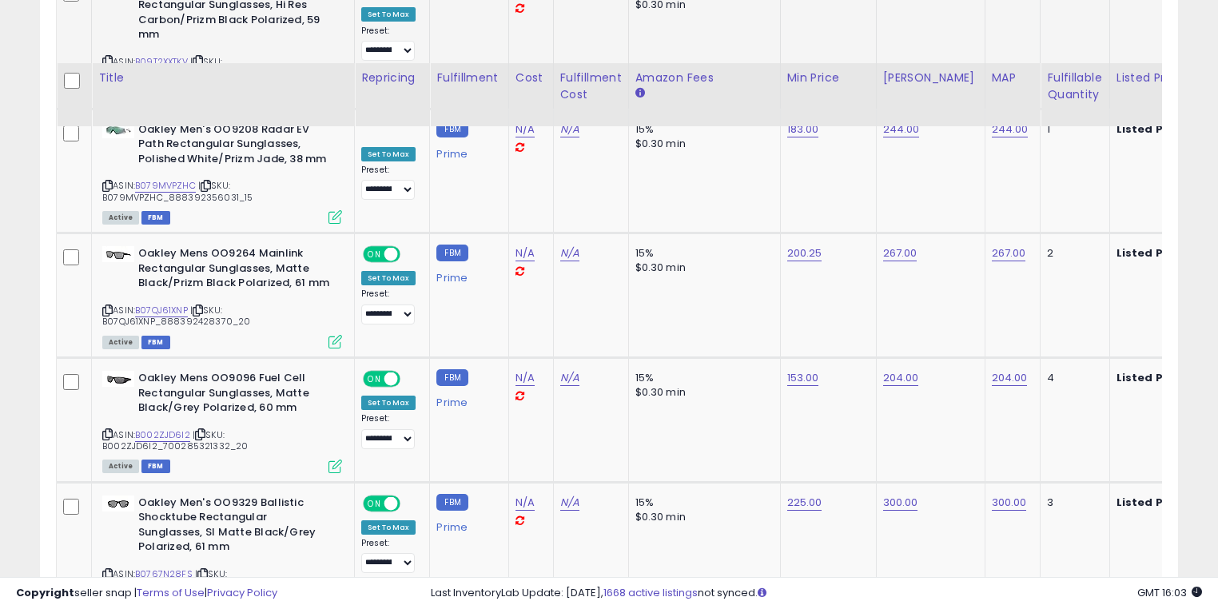
scroll to position [6559, 0]
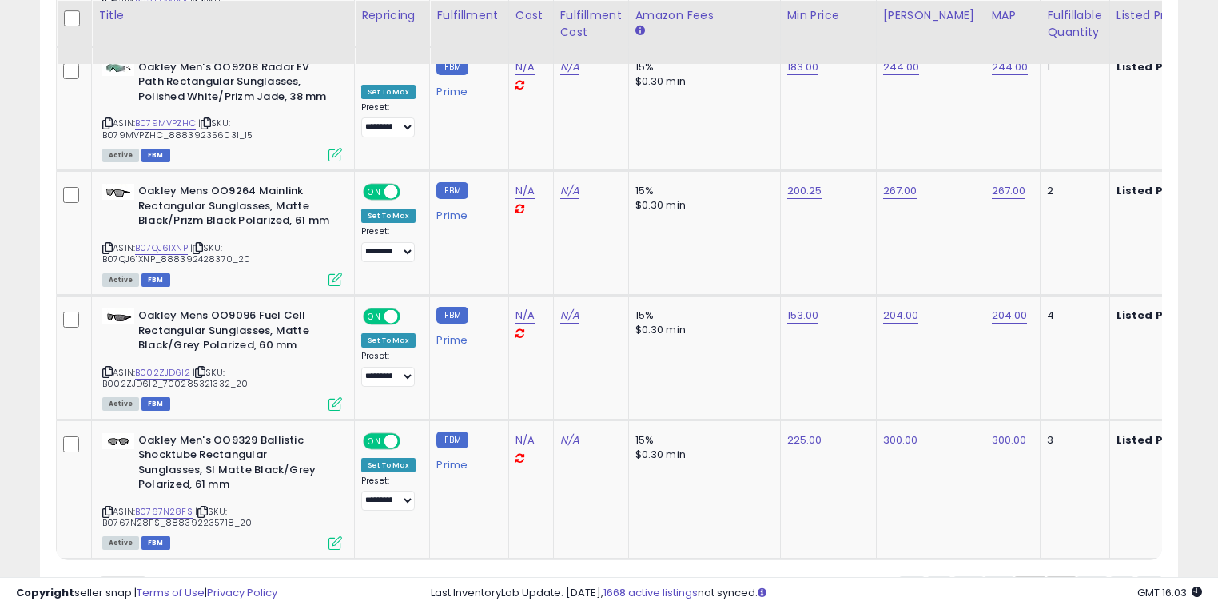
click at [1051, 576] on link "15" at bounding box center [1061, 589] width 30 height 27
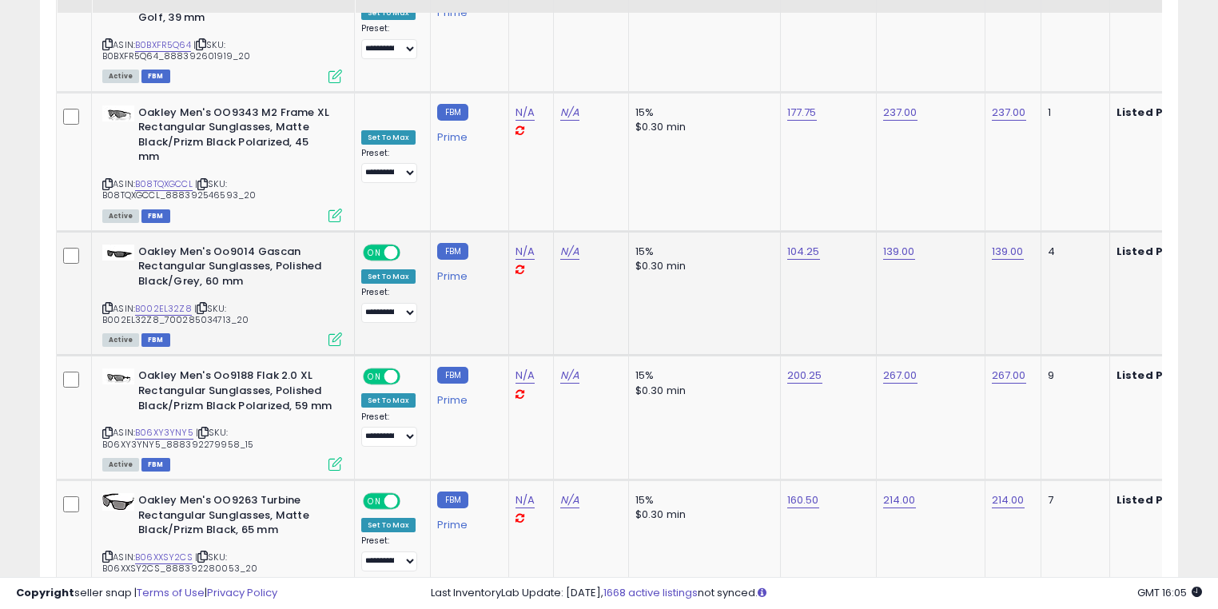
scroll to position [6738, 0]
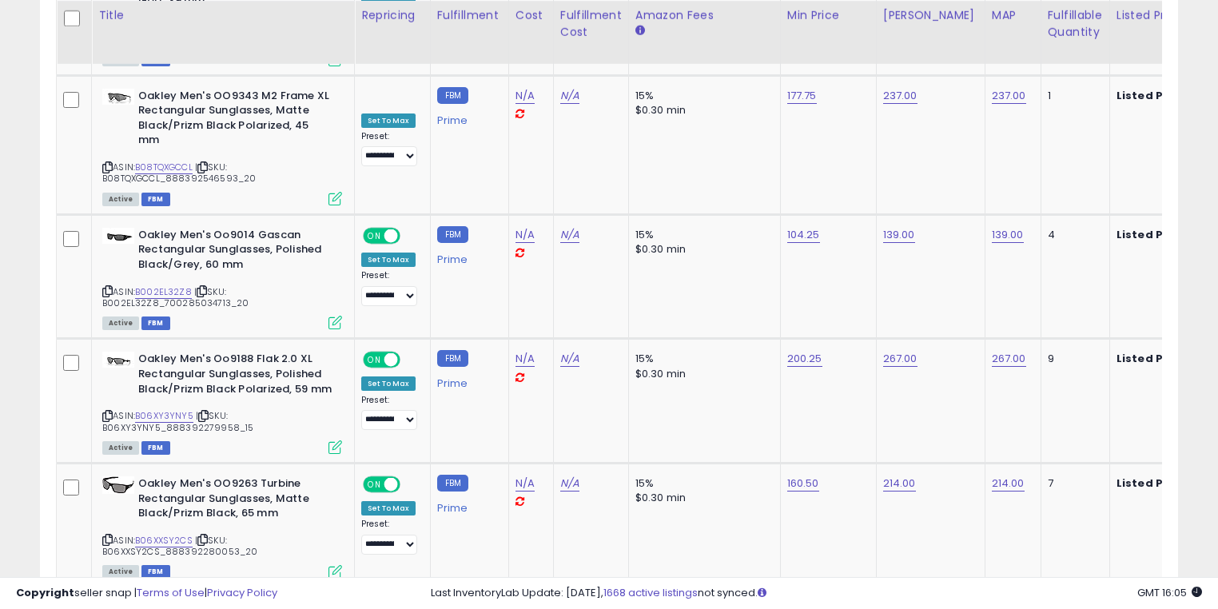
click at [1089, 605] on link "16" at bounding box center [1092, 618] width 31 height 27
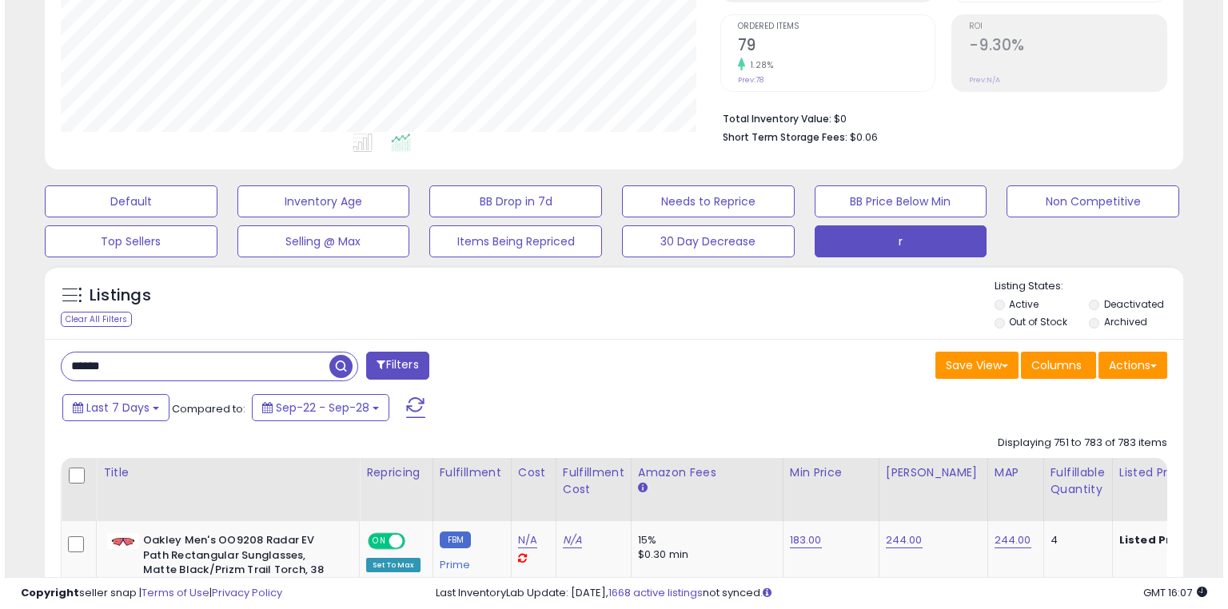
scroll to position [217, 0]
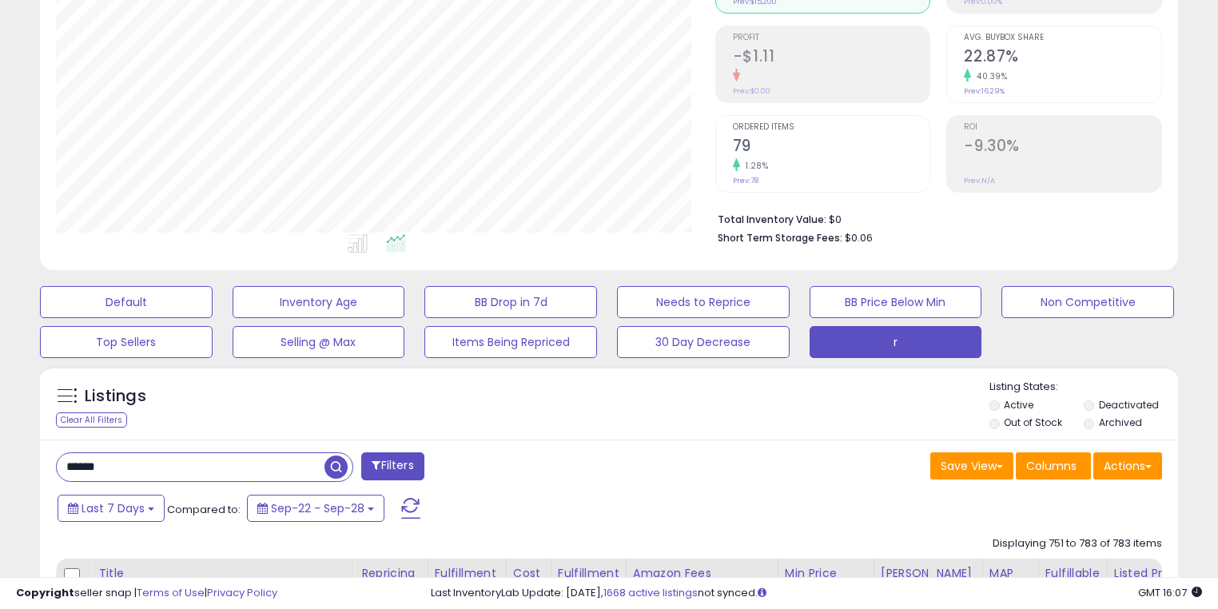
click at [145, 468] on input "******" at bounding box center [191, 467] width 268 height 28
type input "*"
drag, startPoint x: 159, startPoint y: 470, endPoint x: 169, endPoint y: 480, distance: 14.1
click at [159, 470] on input "*" at bounding box center [191, 467] width 268 height 28
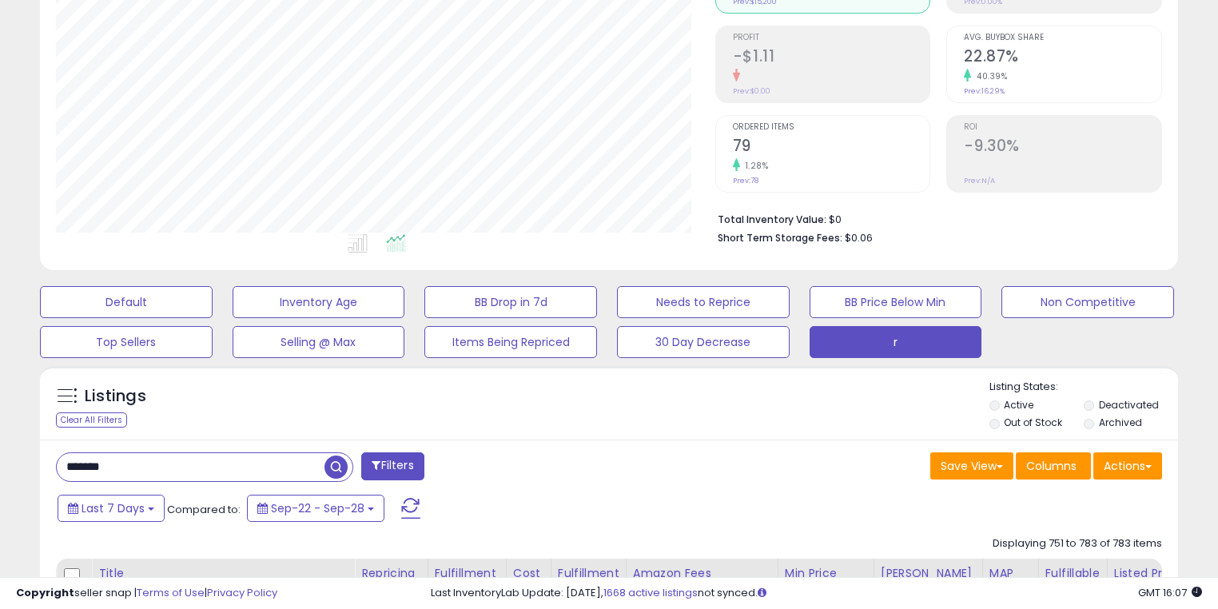
type input "*******"
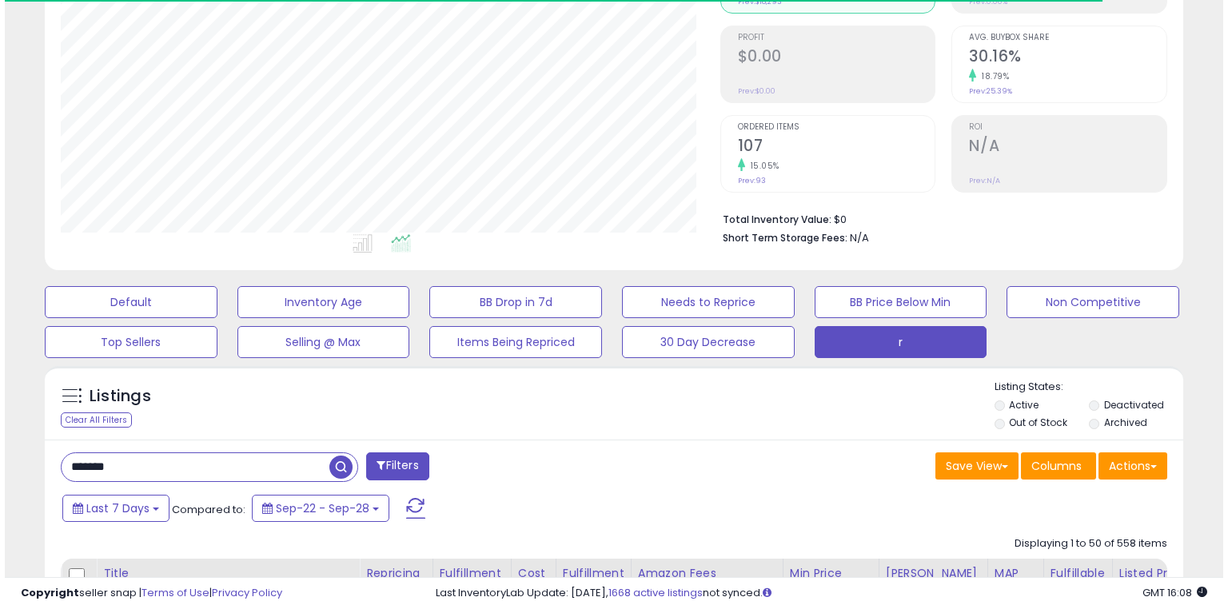
scroll to position [327, 659]
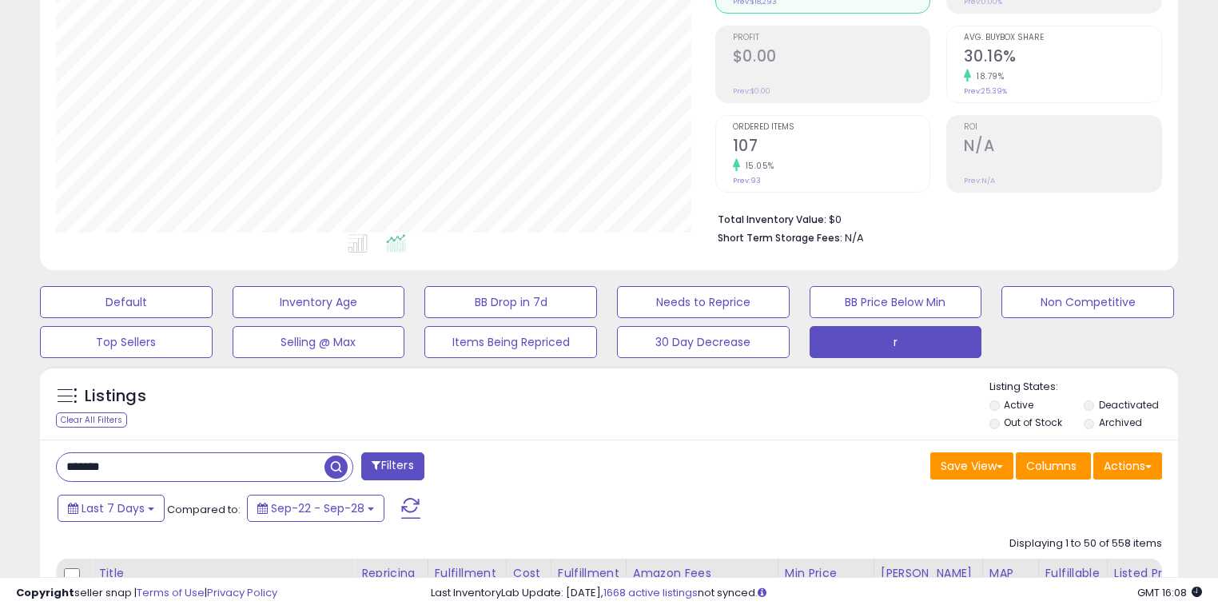
click at [336, 476] on span "button" at bounding box center [335, 467] width 23 height 23
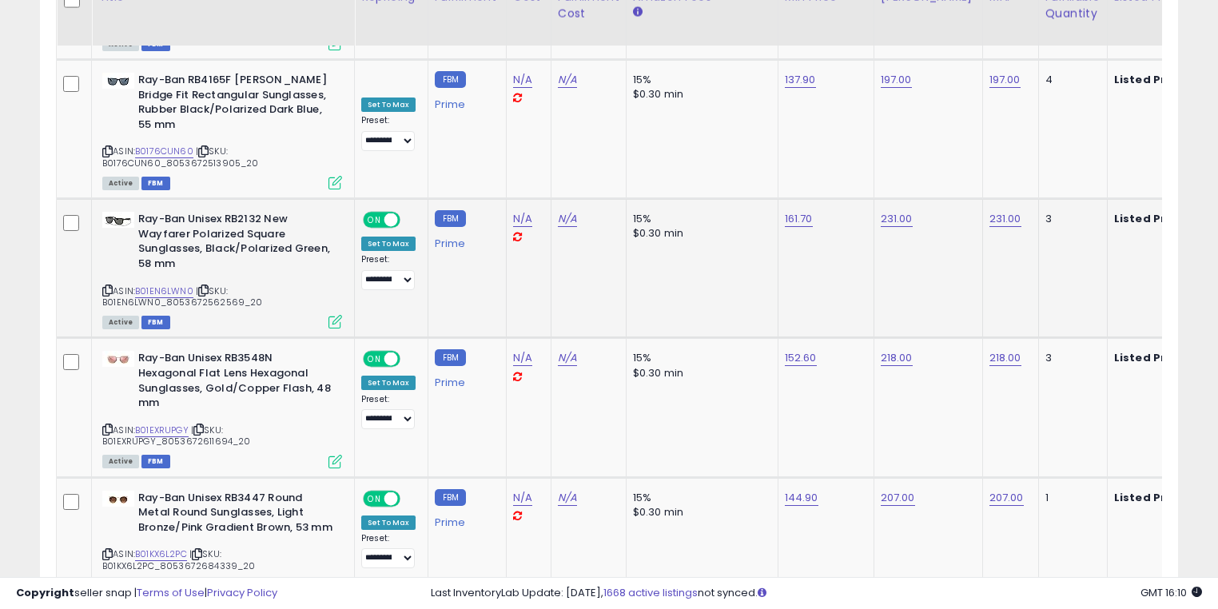
scroll to position [6648, 0]
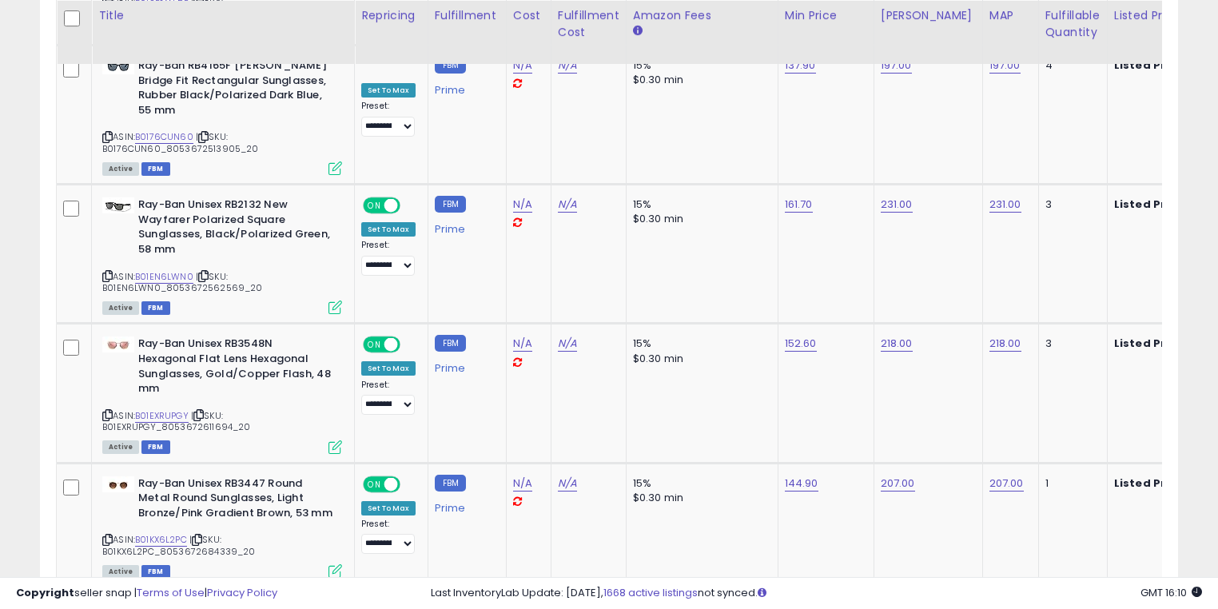
click at [1010, 604] on link "2" at bounding box center [1010, 617] width 27 height 27
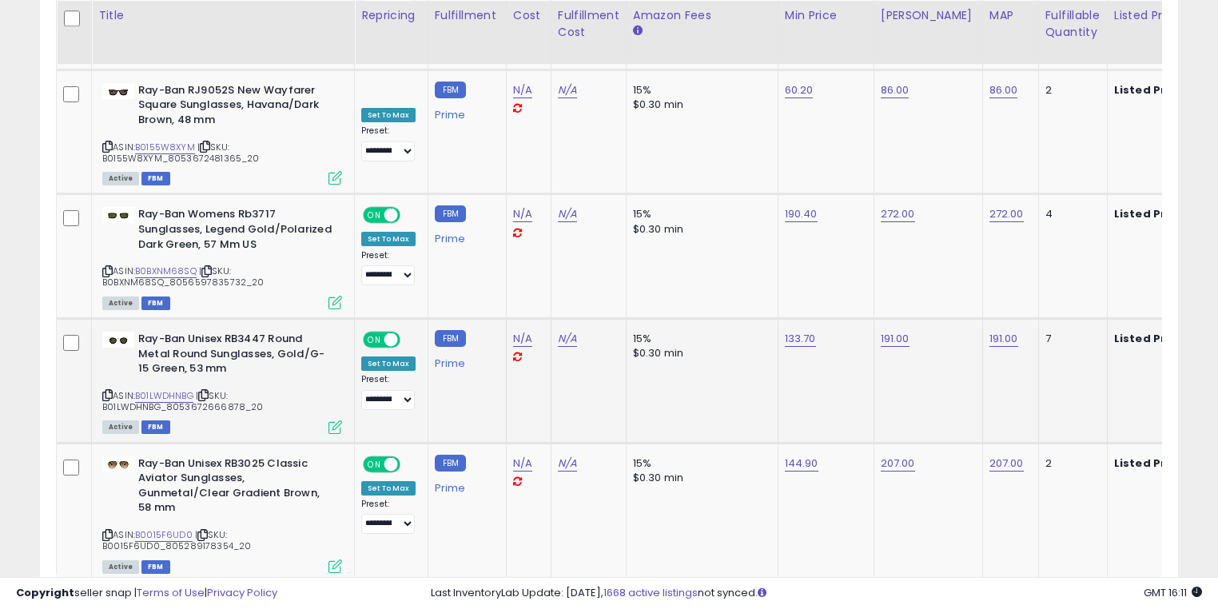
scroll to position [6782, 0]
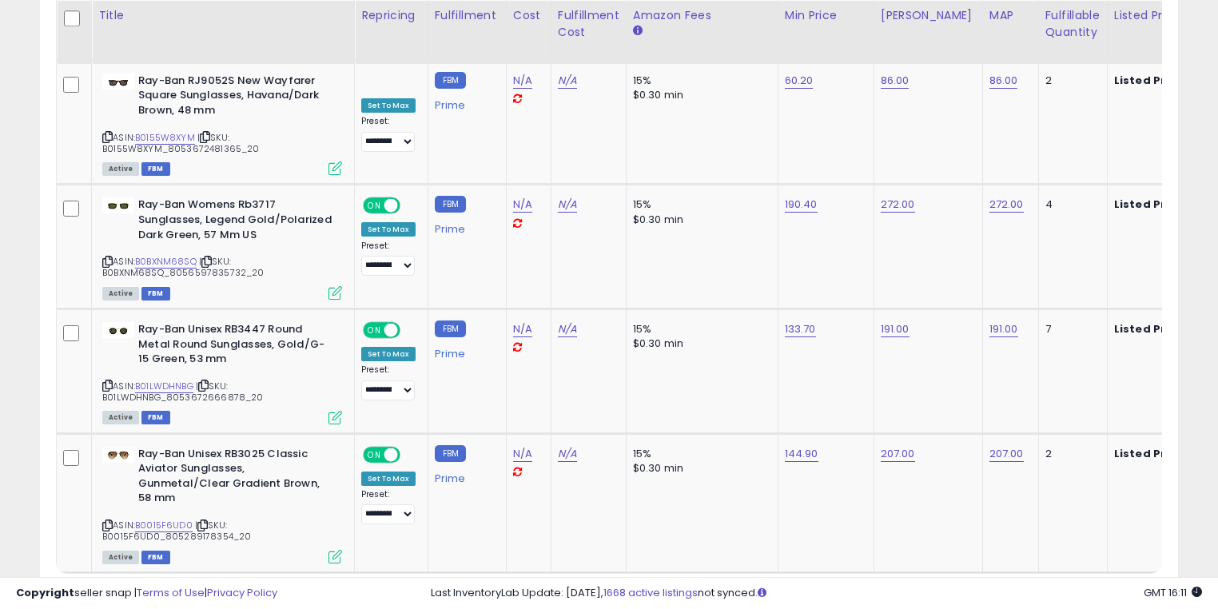
click at [1033, 590] on link "3" at bounding box center [1038, 603] width 27 height 27
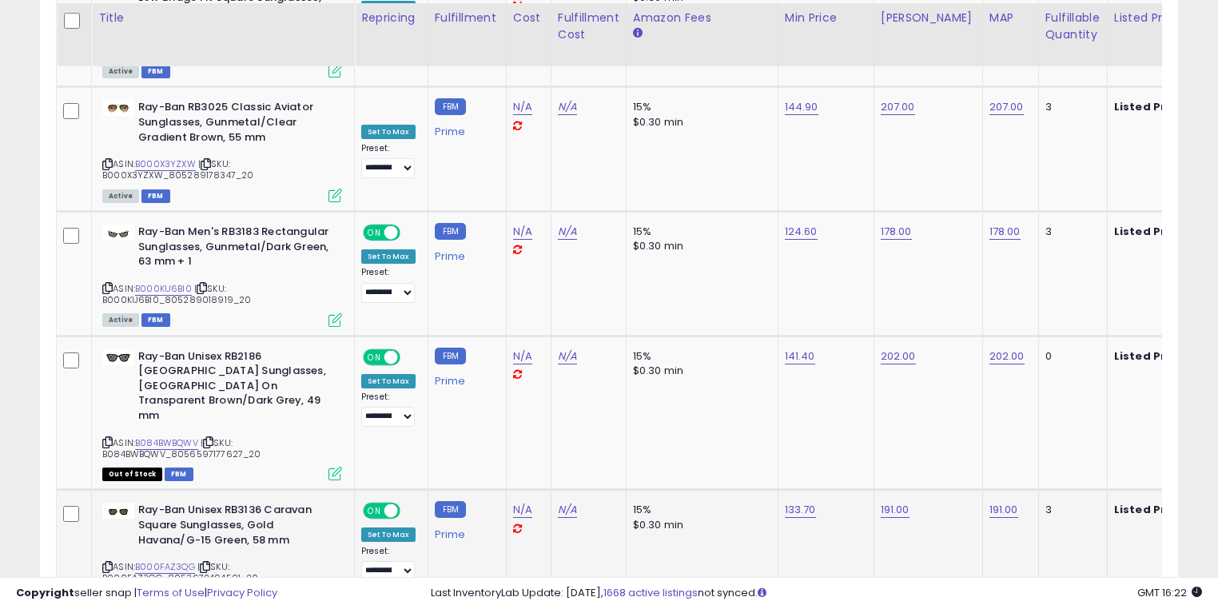
scroll to position [6707, 0]
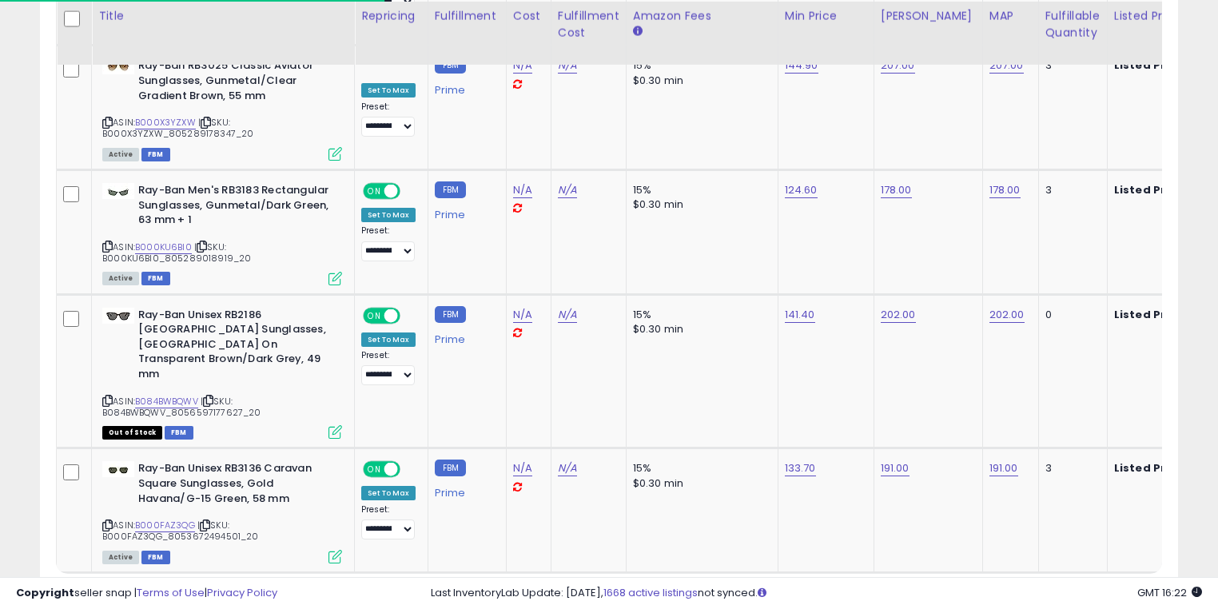
click at [1054, 590] on link "4" at bounding box center [1066, 603] width 29 height 27
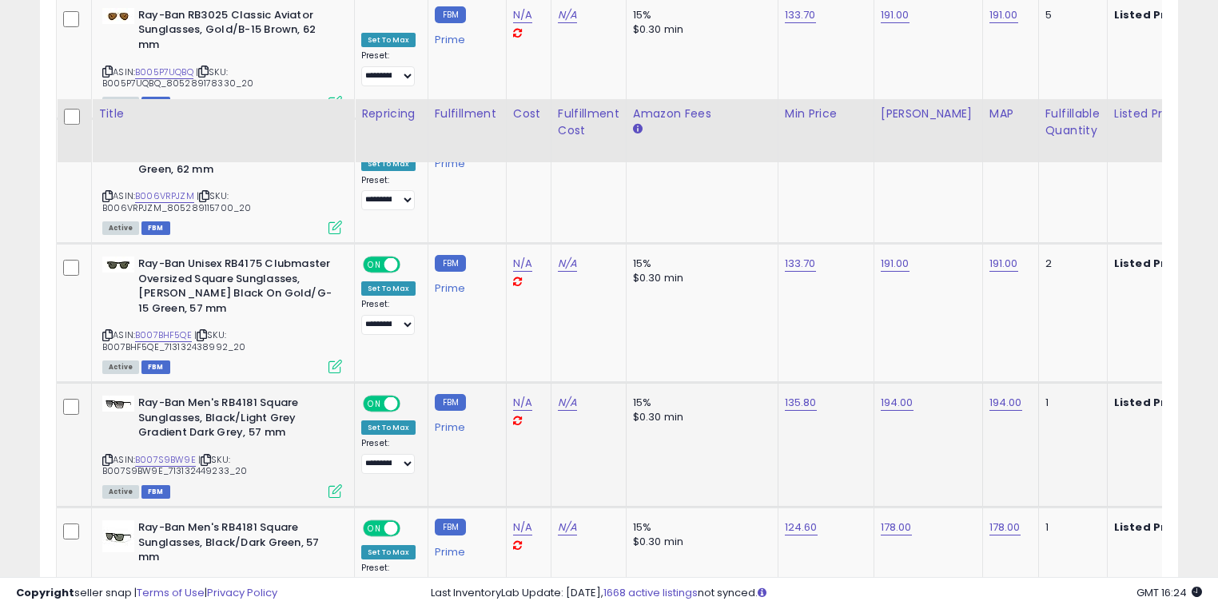
scroll to position [6662, 0]
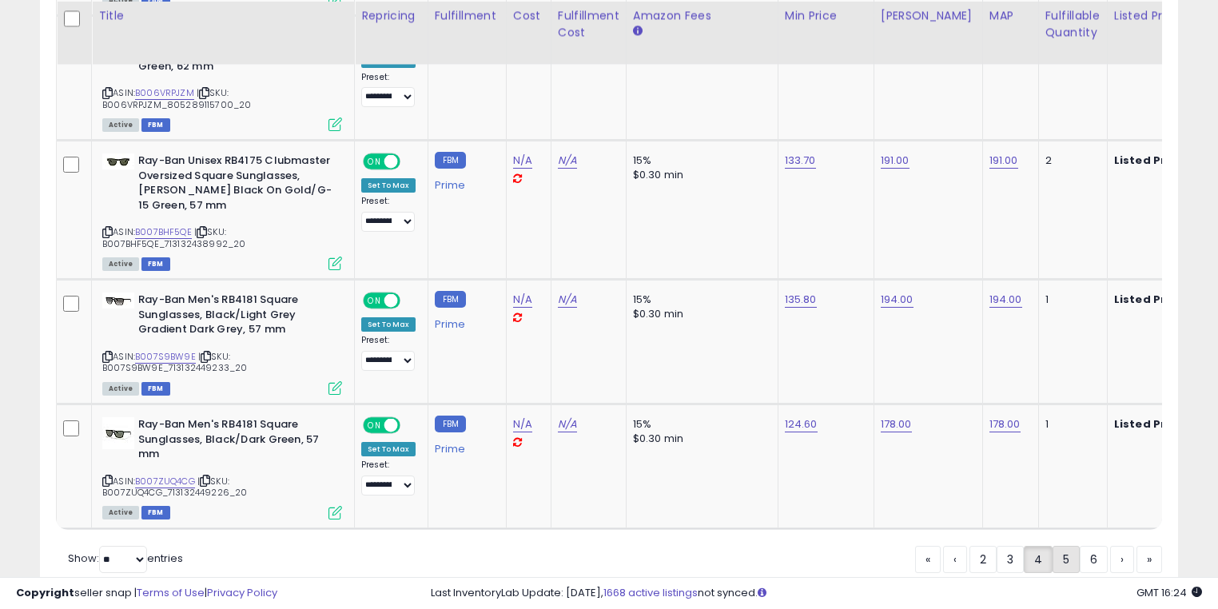
click at [1068, 546] on link "5" at bounding box center [1066, 559] width 27 height 27
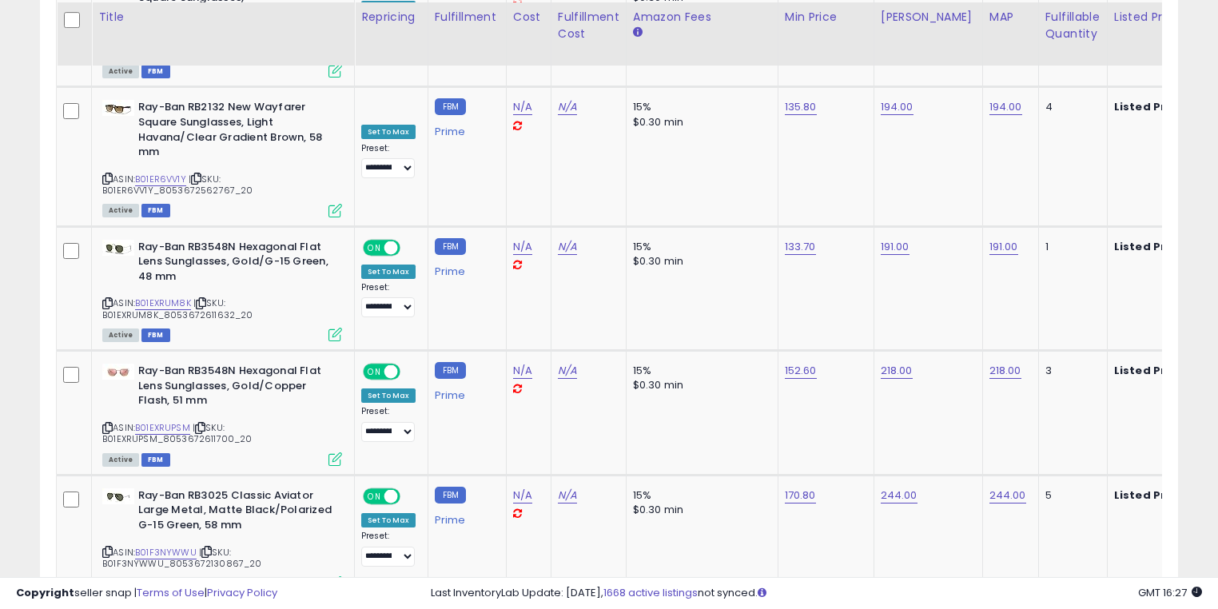
scroll to position [6678, 0]
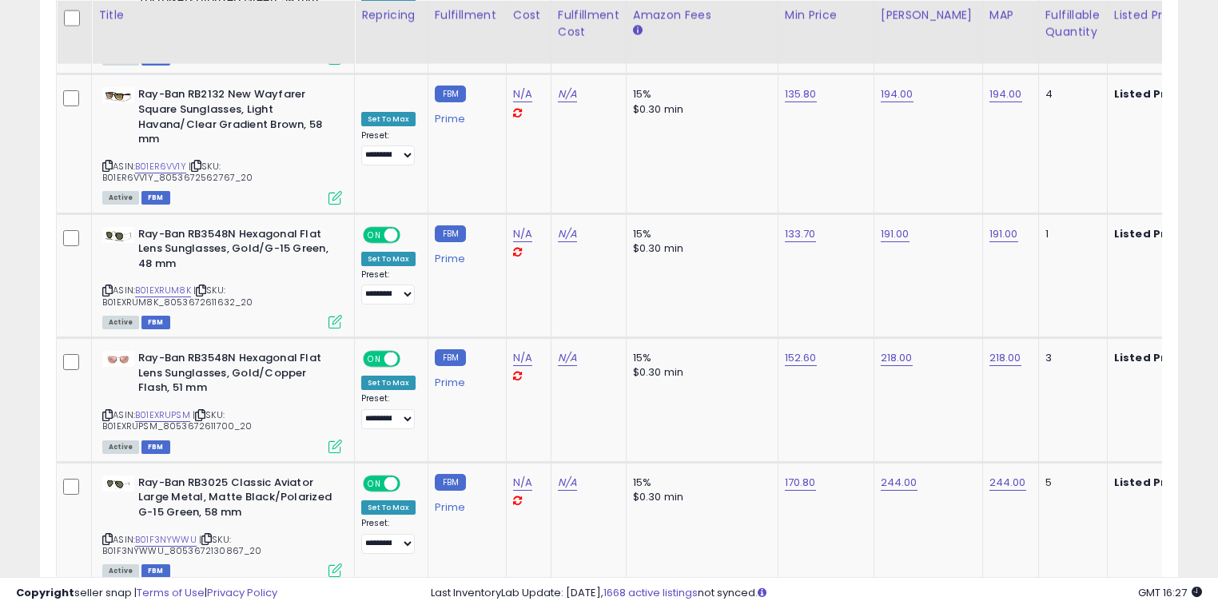
click at [1071, 603] on link "6" at bounding box center [1066, 616] width 28 height 27
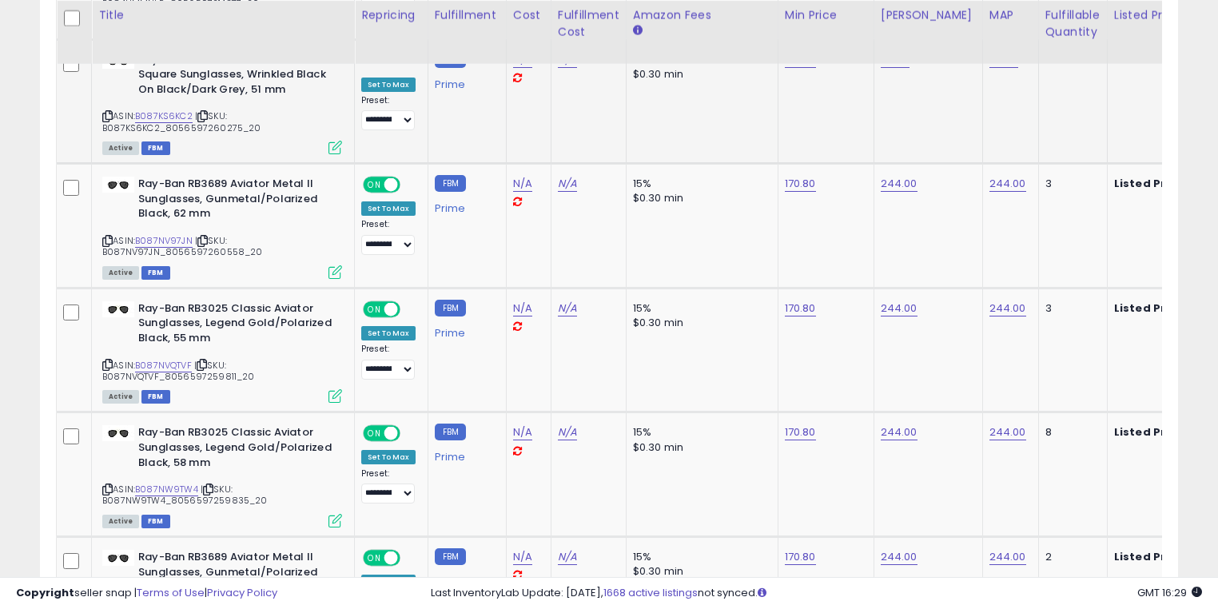
scroll to position [6707, 0]
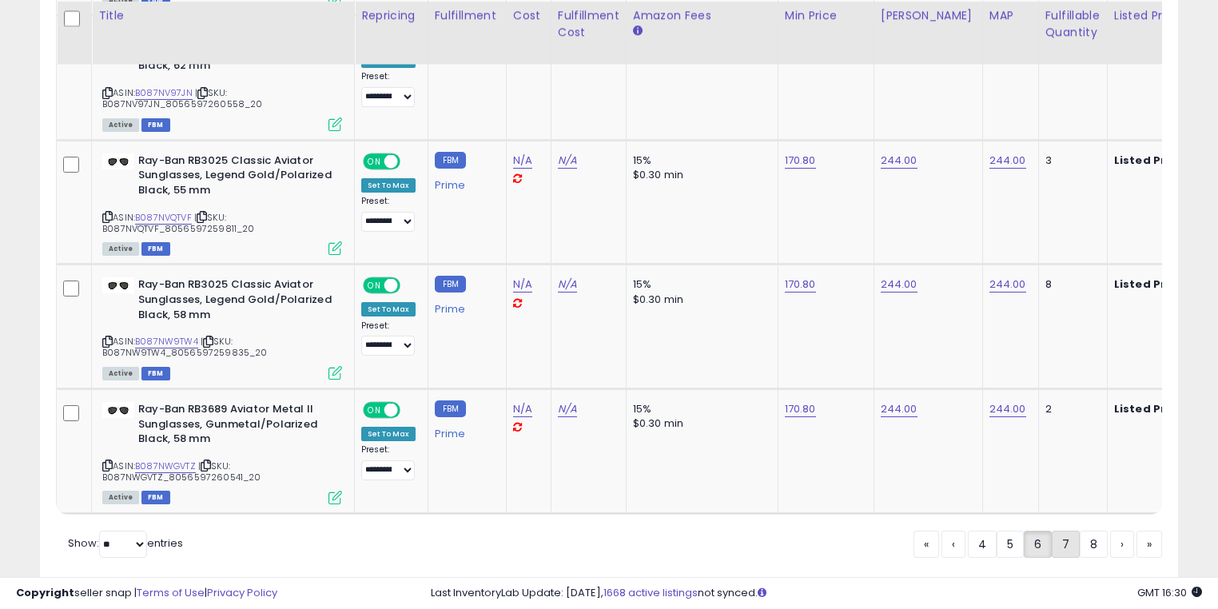
click at [1062, 531] on link "7" at bounding box center [1066, 544] width 28 height 27
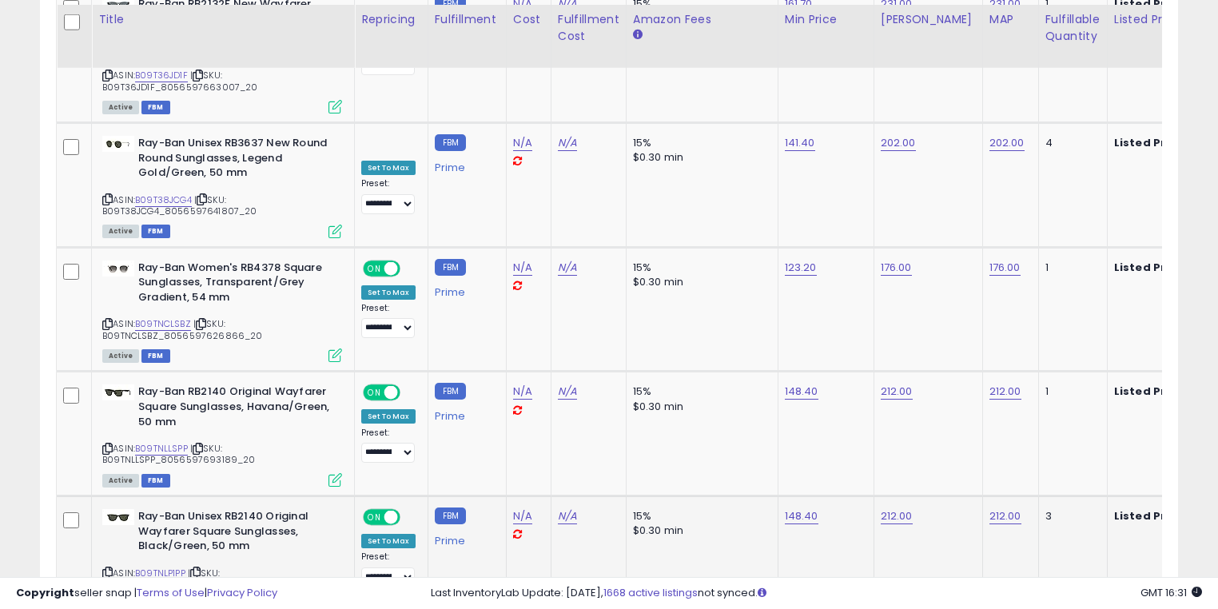
scroll to position [6678, 0]
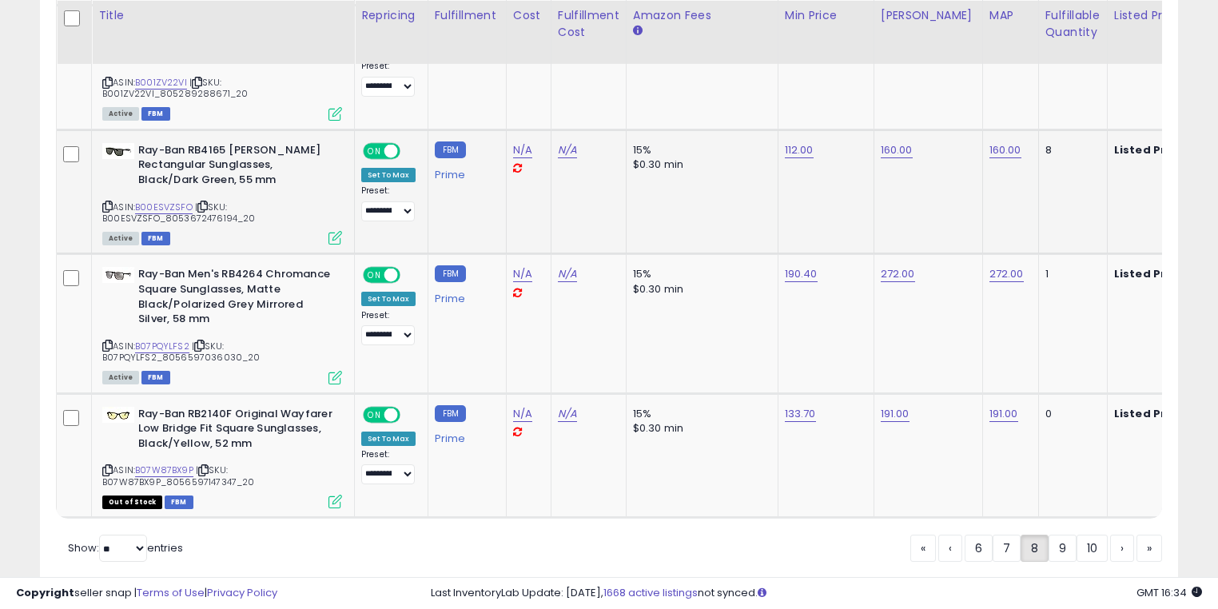
scroll to position [6619, 0]
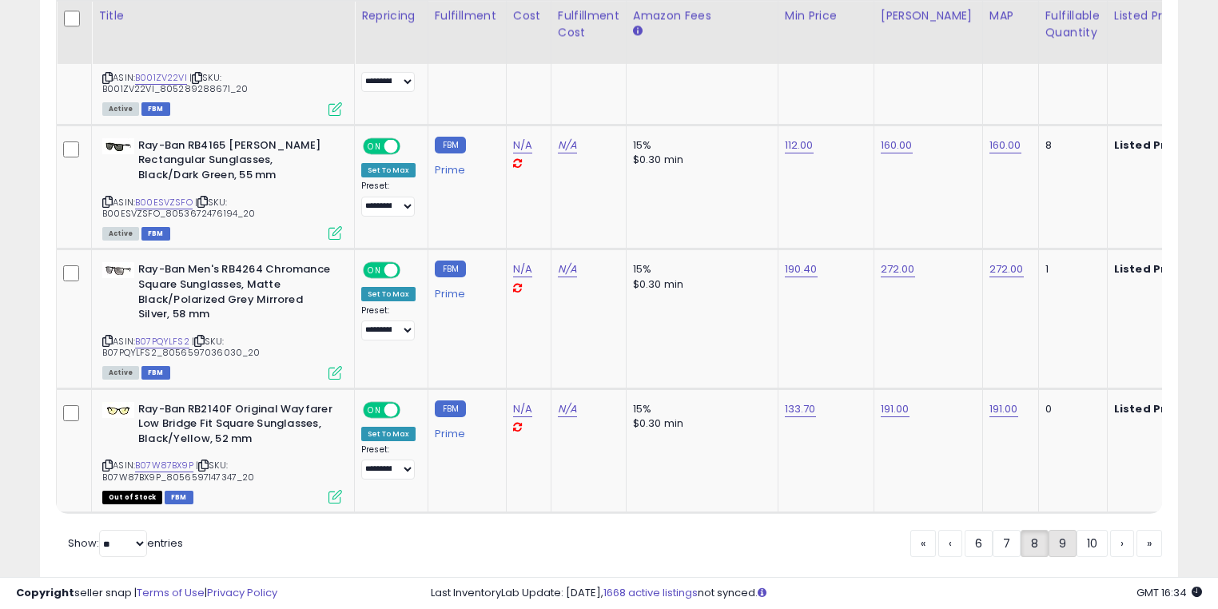
click at [1058, 530] on link "9" at bounding box center [1063, 543] width 28 height 27
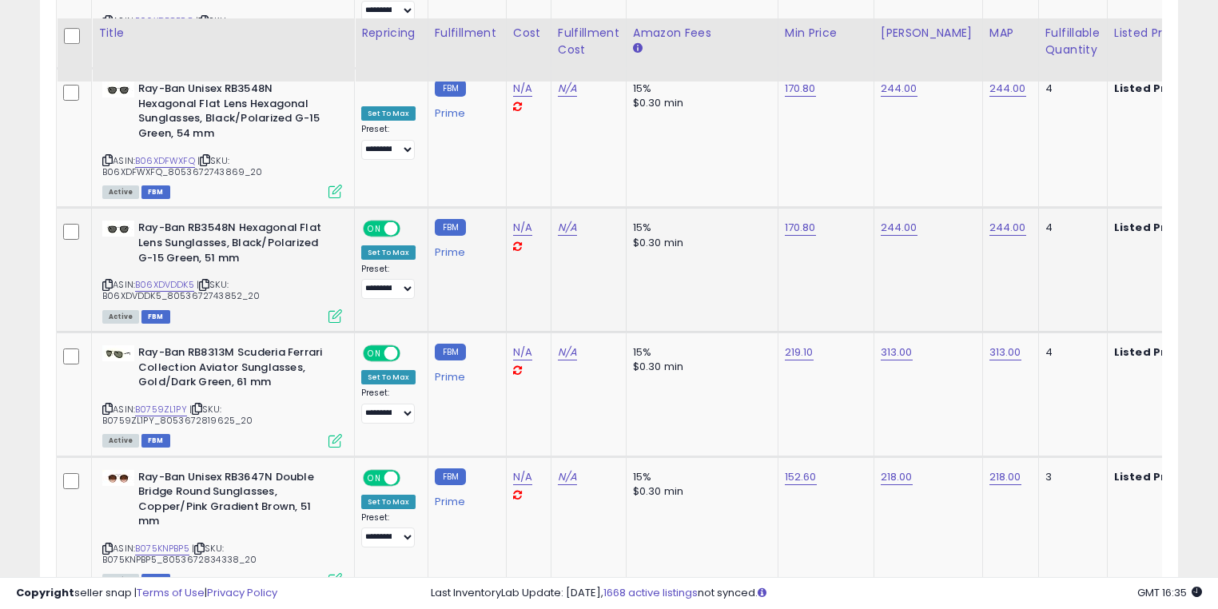
scroll to position [6797, 0]
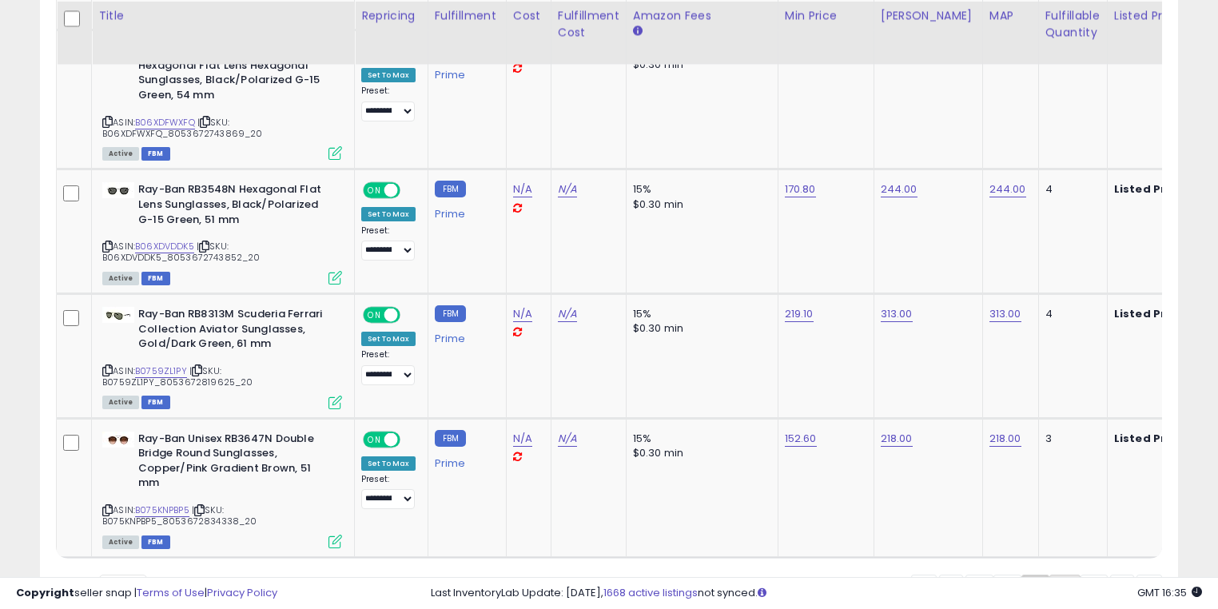
click at [1053, 575] on link "10" at bounding box center [1064, 588] width 31 height 27
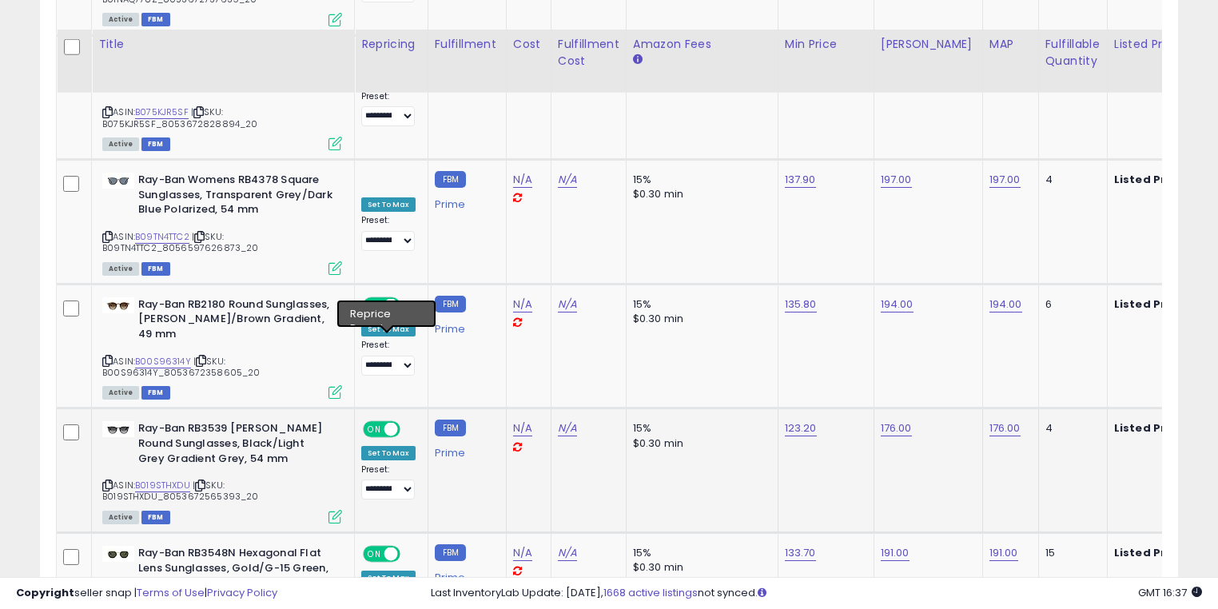
scroll to position [6619, 0]
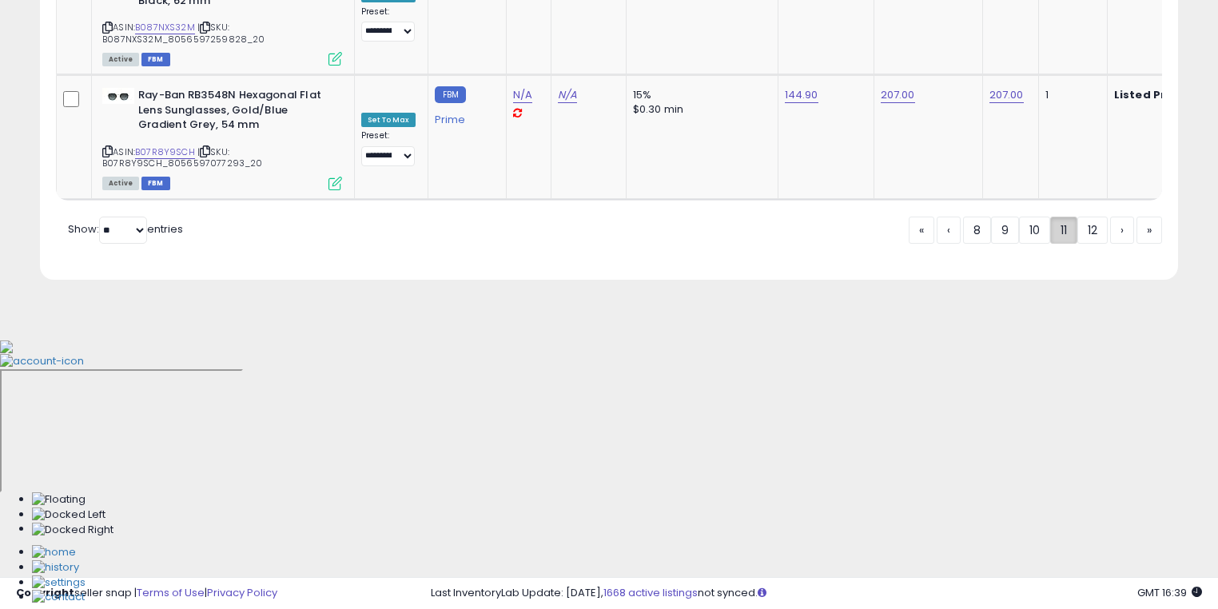
scroll to position [6722, 0]
click at [1090, 244] on link "12" at bounding box center [1092, 230] width 30 height 27
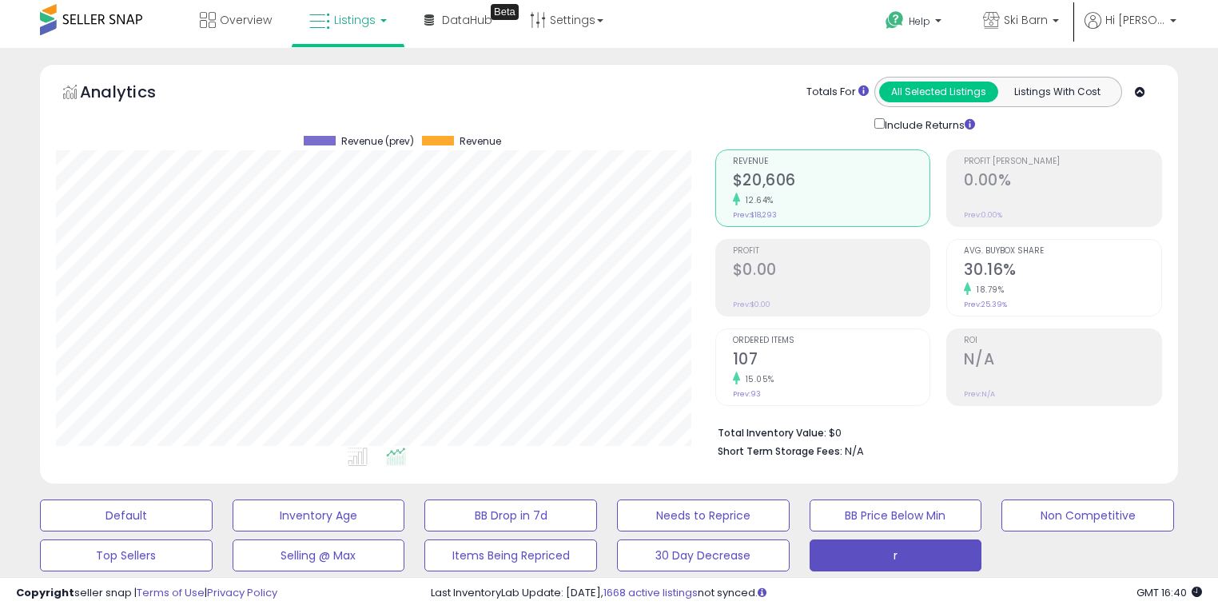
scroll to position [0, 0]
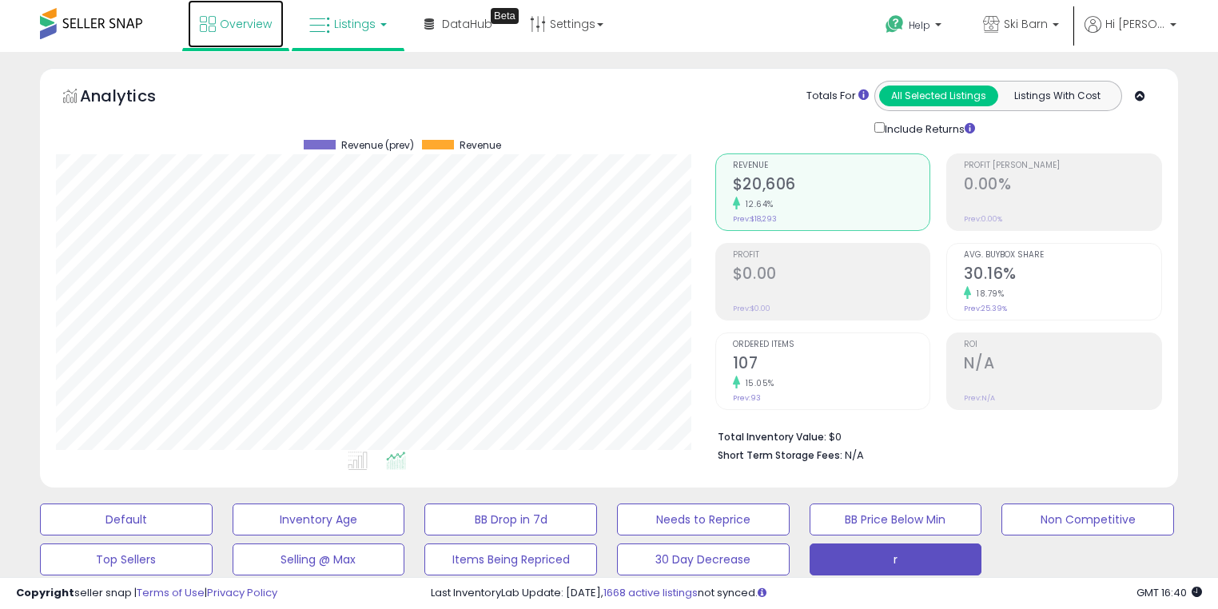
click at [230, 43] on link "Overview" at bounding box center [236, 24] width 96 height 48
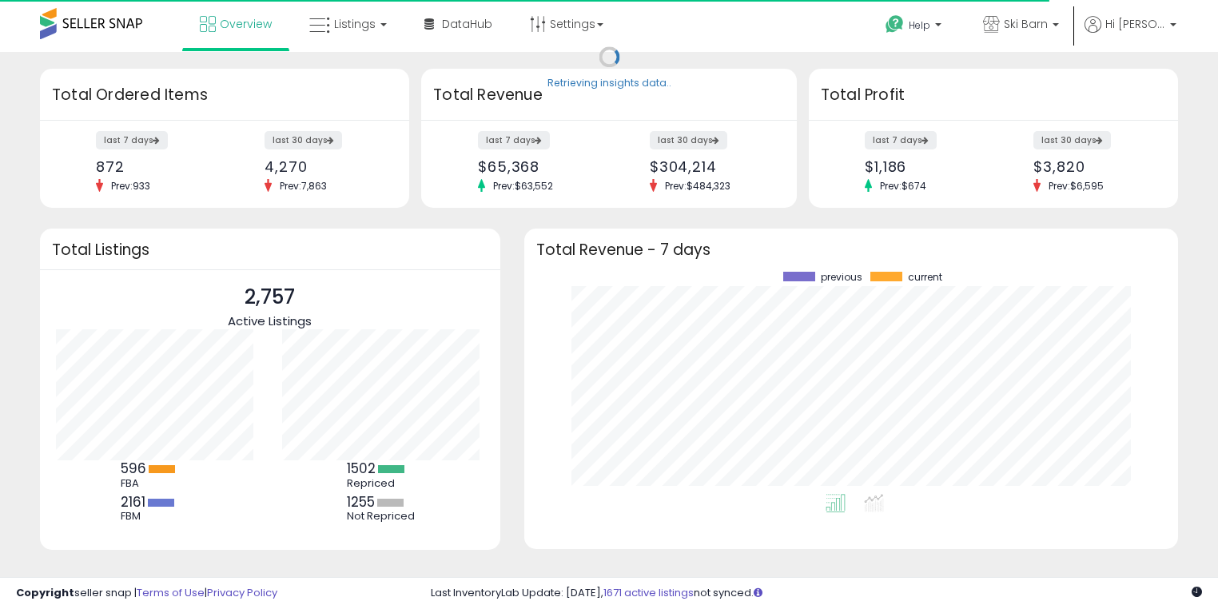
scroll to position [221, 621]
